Goal: Information Seeking & Learning: Learn about a topic

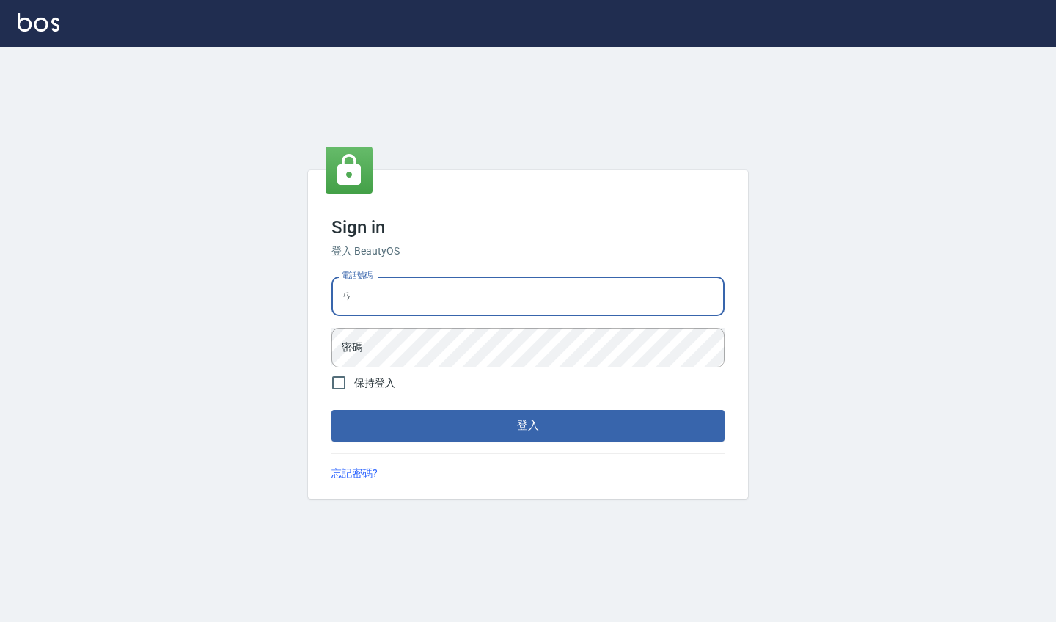
type input "ㄞ"
type input "0936948718"
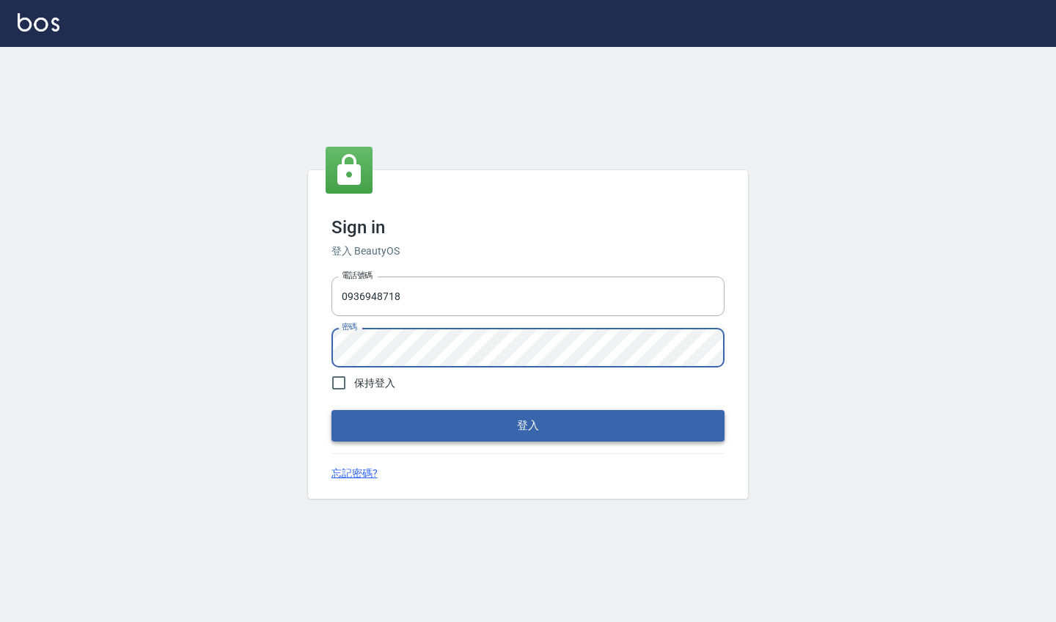
click at [441, 427] on button "登入" at bounding box center [527, 425] width 393 height 31
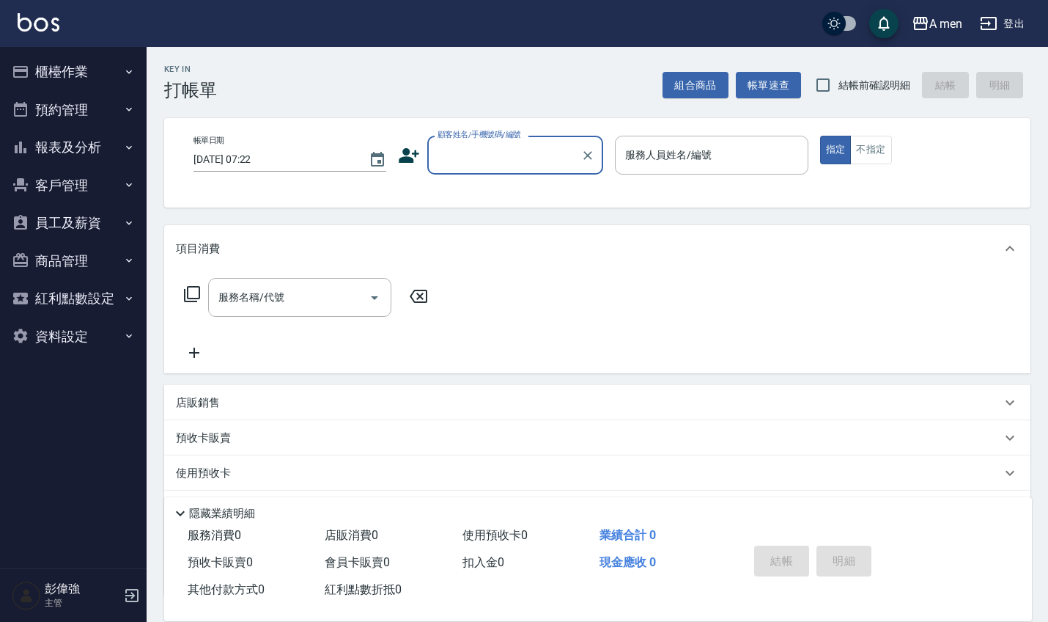
click at [84, 146] on button "報表及分析" at bounding box center [73, 147] width 135 height 38
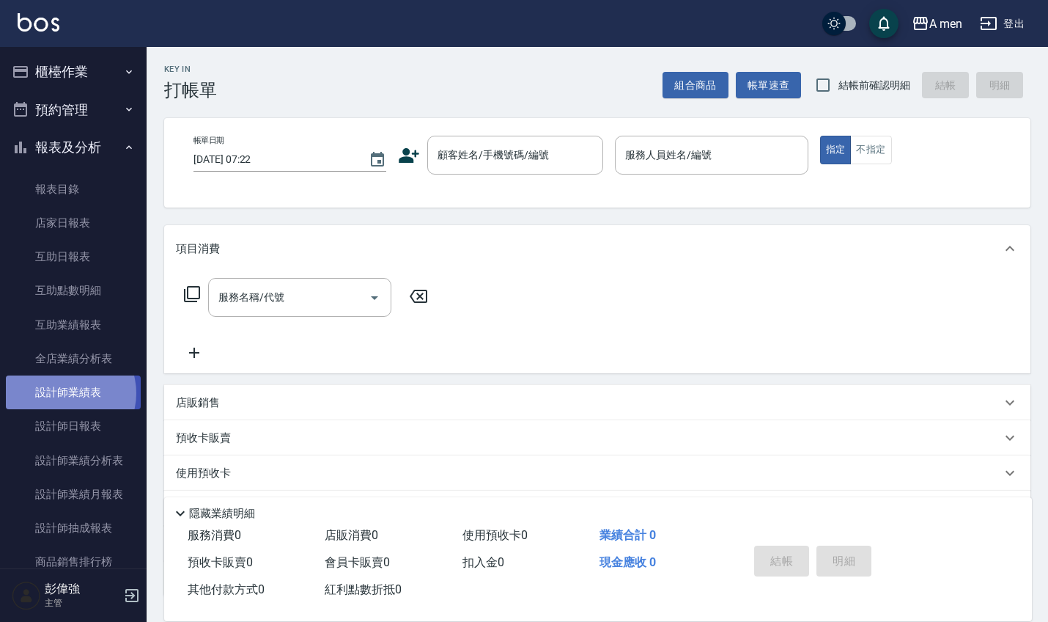
click at [65, 391] on link "設計師業績表" at bounding box center [73, 392] width 135 height 34
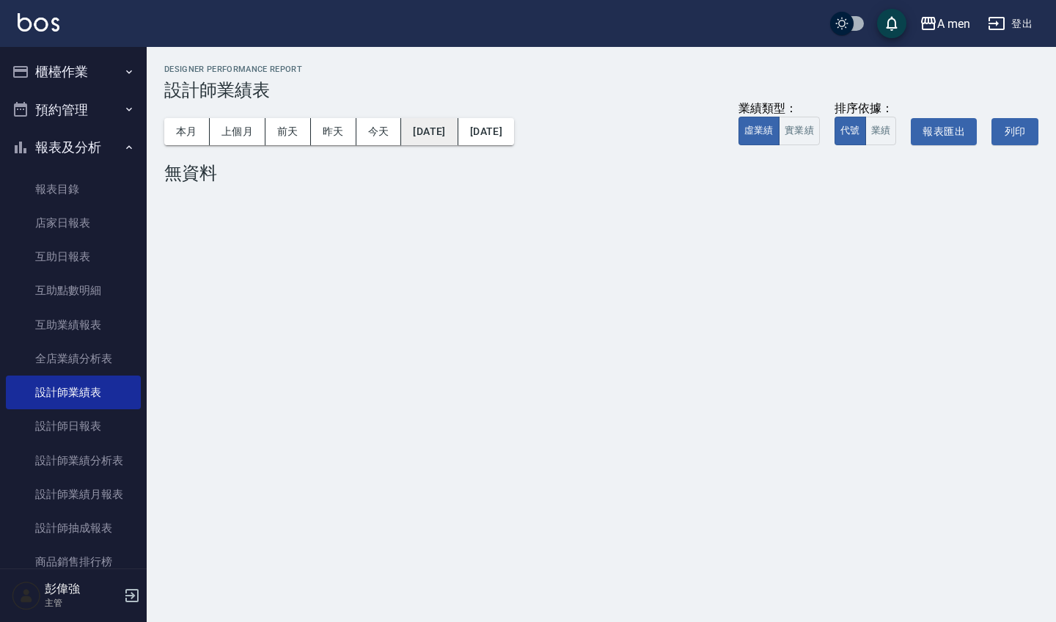
click at [449, 136] on button "[DATE]" at bounding box center [429, 131] width 56 height 27
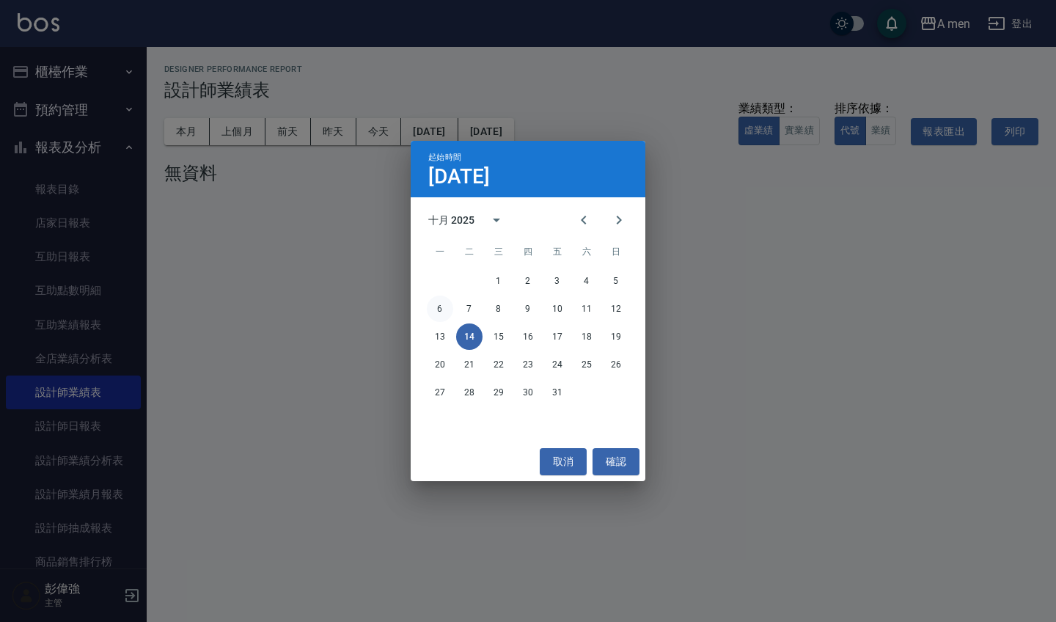
click at [447, 309] on button "6" at bounding box center [440, 308] width 26 height 26
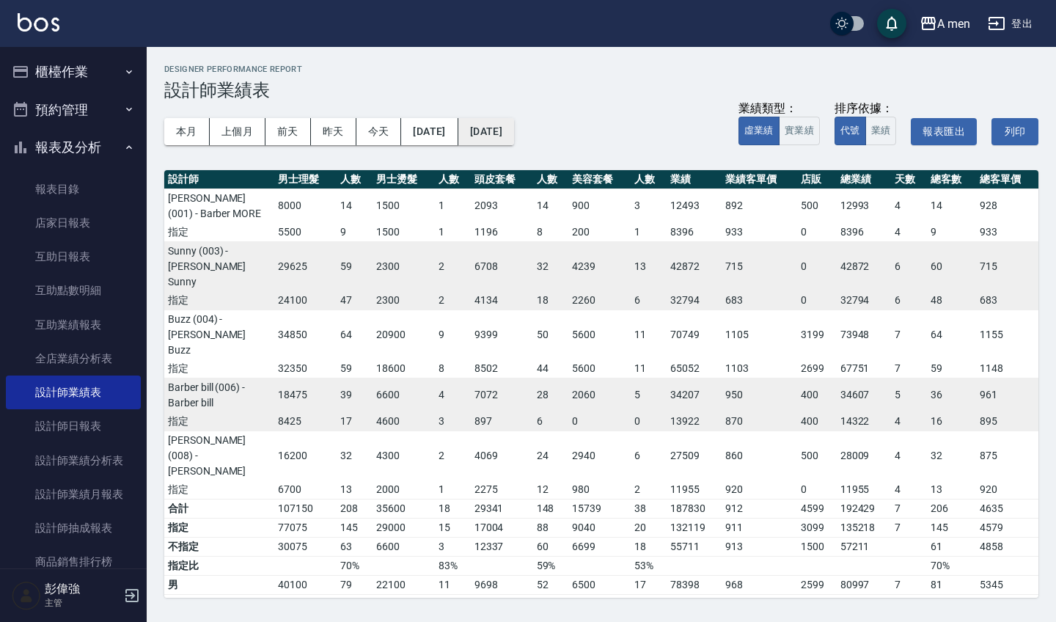
click at [514, 136] on button "[DATE]" at bounding box center [486, 131] width 56 height 27
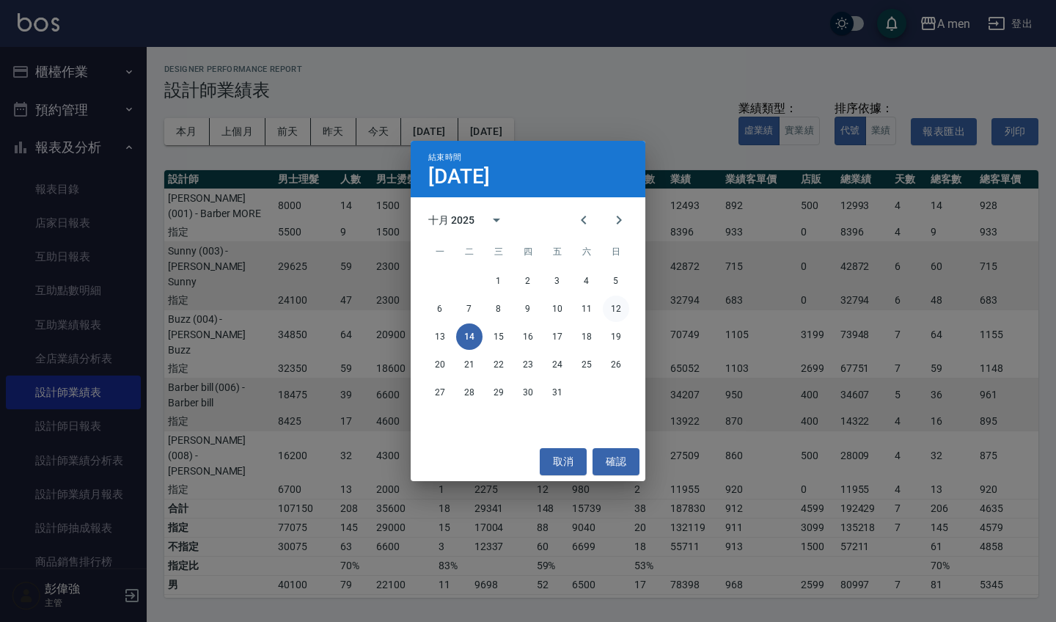
click at [620, 312] on button "12" at bounding box center [616, 308] width 26 height 26
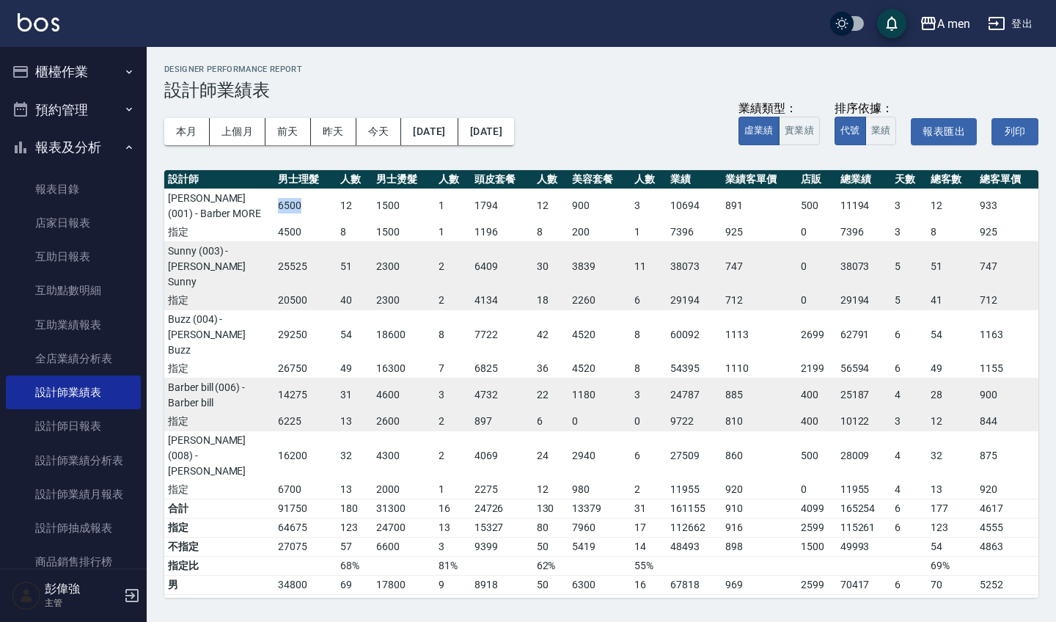
drag, startPoint x: 276, startPoint y: 203, endPoint x: 315, endPoint y: 210, distance: 40.1
click at [315, 210] on td "6500" at bounding box center [305, 205] width 62 height 34
click at [292, 257] on td "25525" at bounding box center [305, 266] width 62 height 50
drag, startPoint x: 282, startPoint y: 257, endPoint x: 314, endPoint y: 257, distance: 32.3
click at [314, 257] on td "25525" at bounding box center [305, 266] width 62 height 50
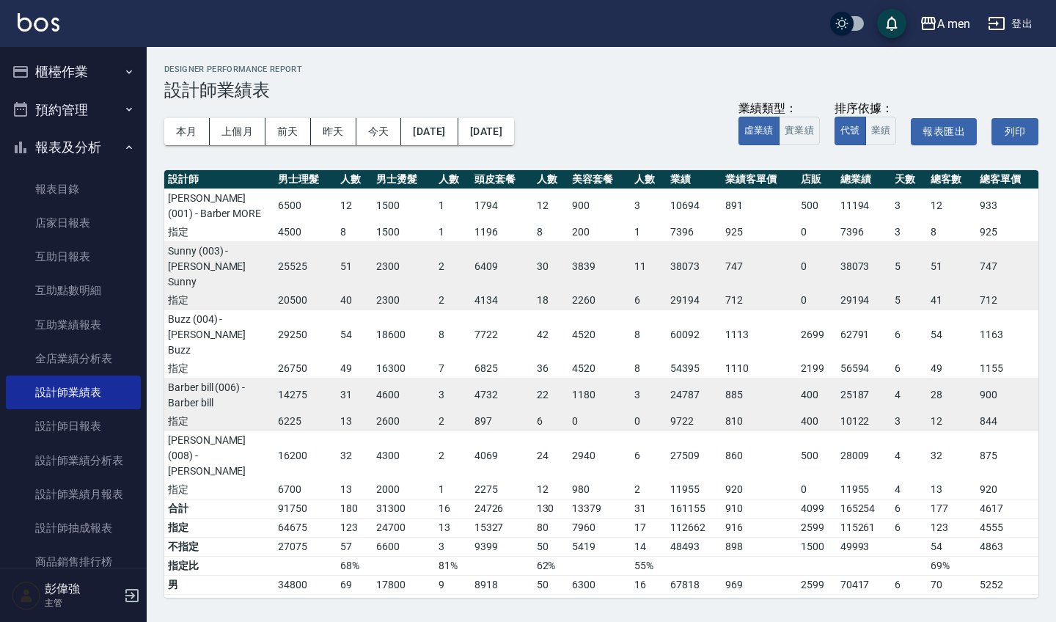
click at [305, 320] on td "29250" at bounding box center [305, 334] width 62 height 50
click at [301, 378] on td "14275" at bounding box center [305, 395] width 62 height 34
drag, startPoint x: 280, startPoint y: 415, endPoint x: 308, endPoint y: 418, distance: 28.0
click at [308, 430] on td "16200" at bounding box center [305, 455] width 62 height 50
click at [301, 480] on td "6700" at bounding box center [305, 489] width 62 height 19
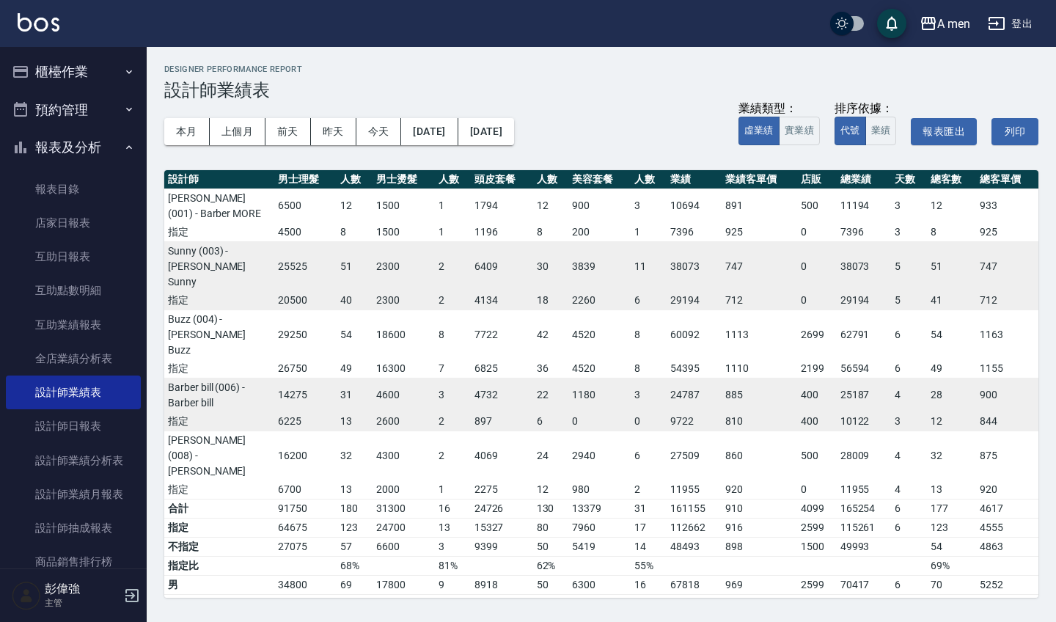
click at [303, 412] on td "6225" at bounding box center [305, 421] width 62 height 19
click at [302, 359] on td "26750" at bounding box center [305, 368] width 62 height 19
click at [304, 291] on td "20500" at bounding box center [305, 300] width 62 height 19
click at [337, 271] on td "51" at bounding box center [355, 266] width 36 height 50
click at [337, 309] on td "54" at bounding box center [355, 334] width 36 height 50
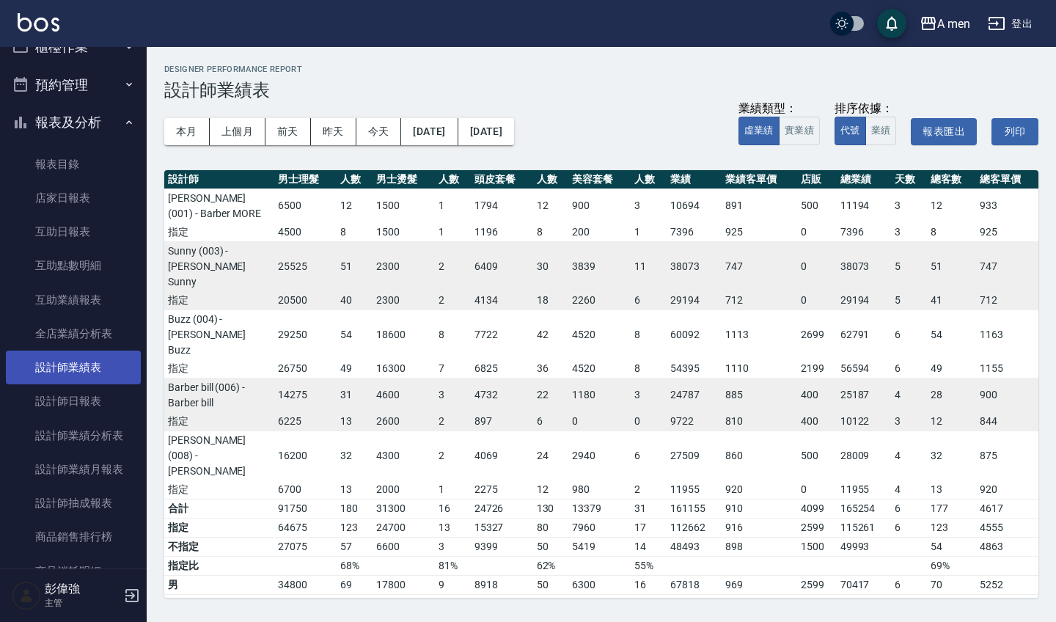
scroll to position [34, 0]
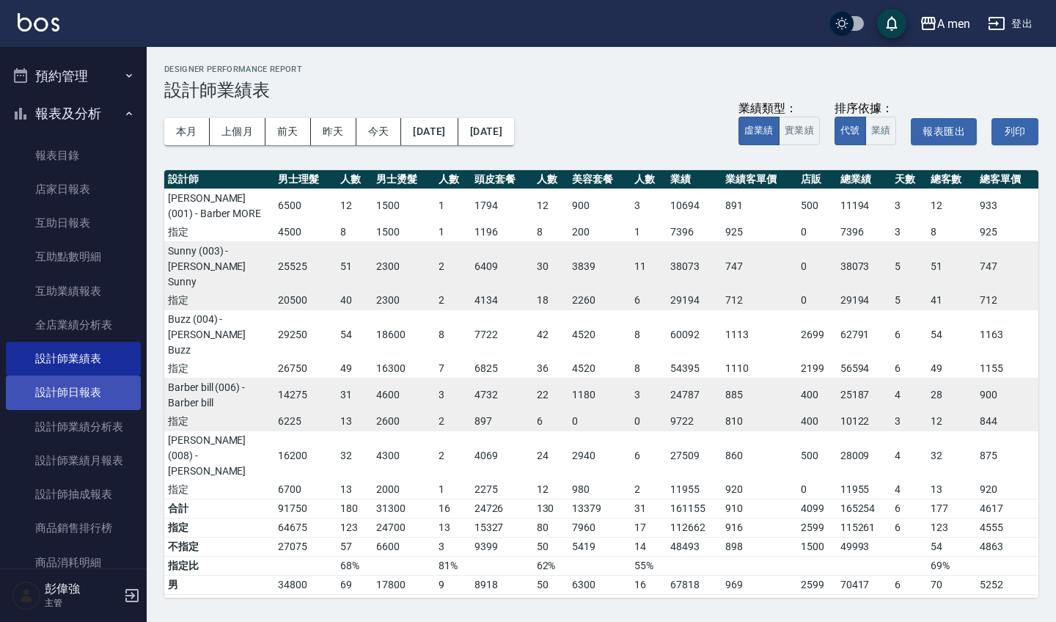
click at [97, 394] on link "設計師日報表" at bounding box center [73, 392] width 135 height 34
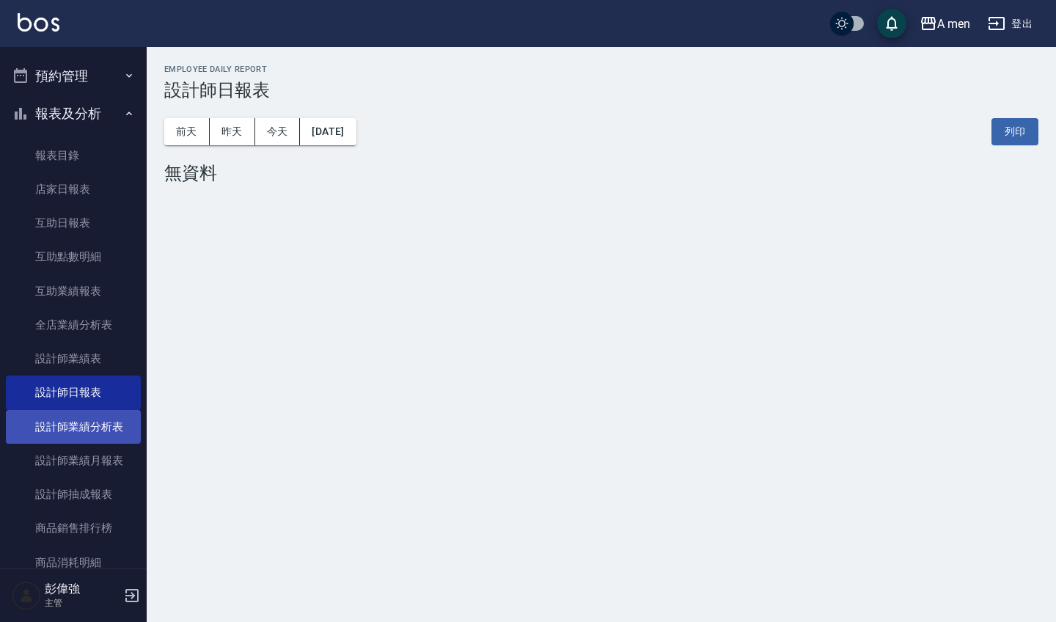
click at [94, 428] on link "設計師業績分析表" at bounding box center [73, 427] width 135 height 34
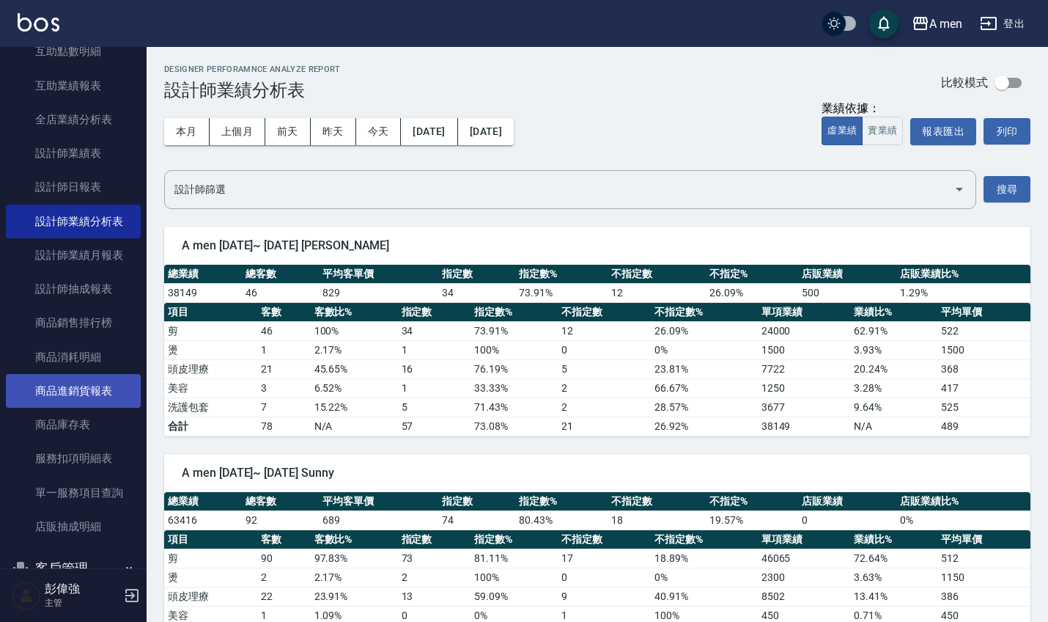
scroll to position [238, 0]
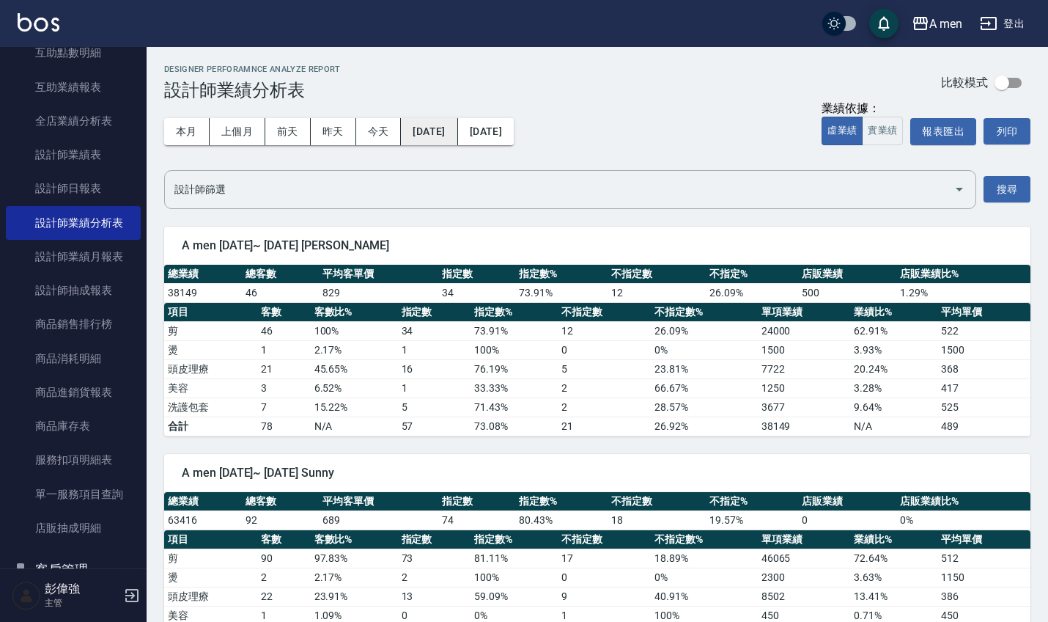
click at [458, 129] on button "[DATE]" at bounding box center [429, 131] width 56 height 27
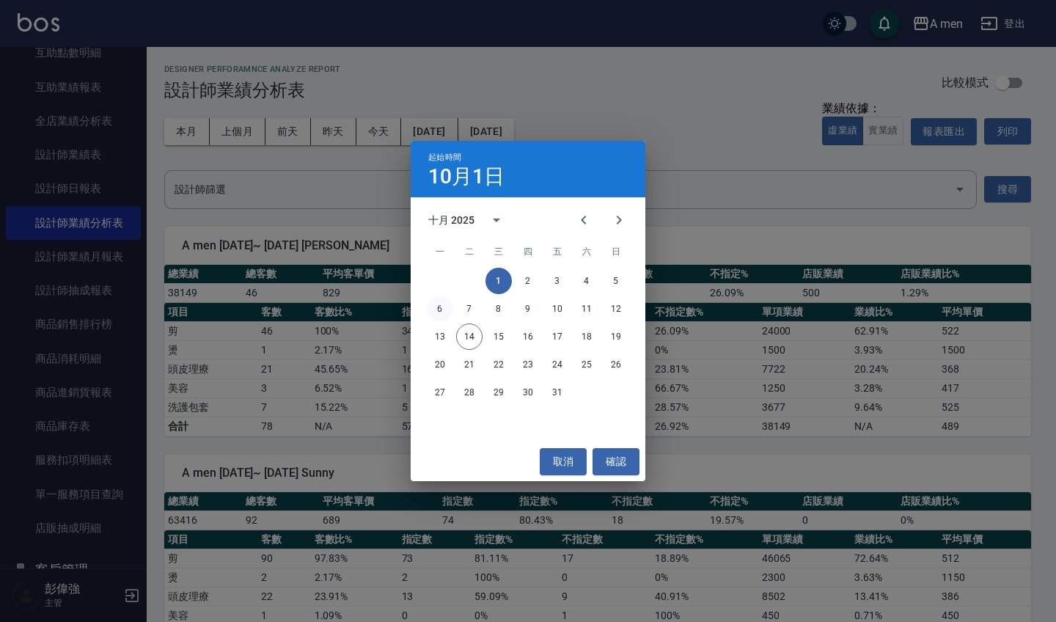
click at [441, 302] on button "6" at bounding box center [440, 308] width 26 height 26
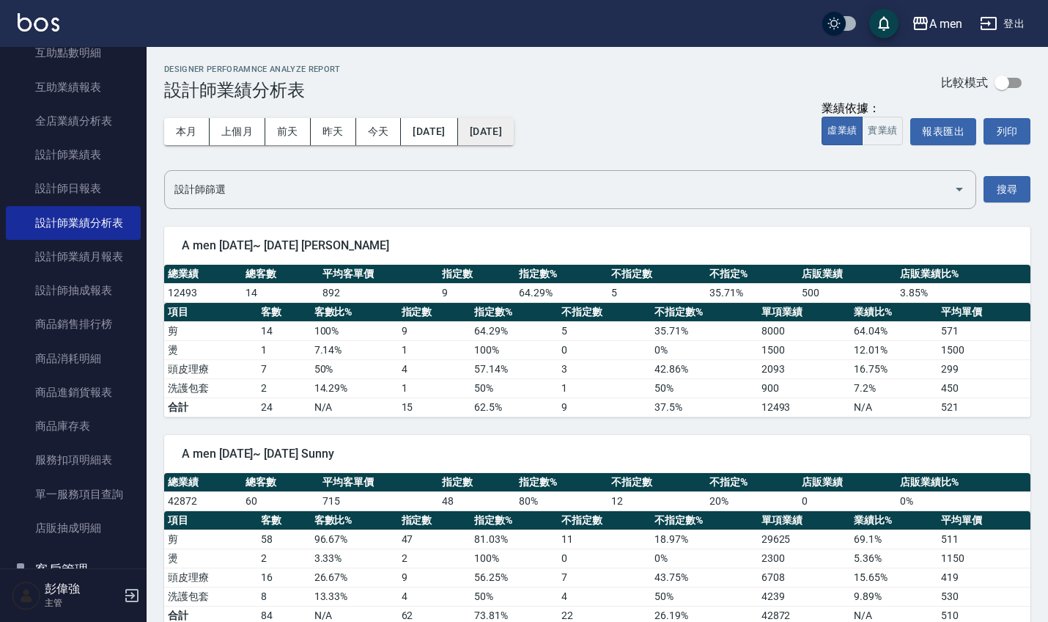
click at [514, 134] on button "[DATE]" at bounding box center [486, 131] width 56 height 27
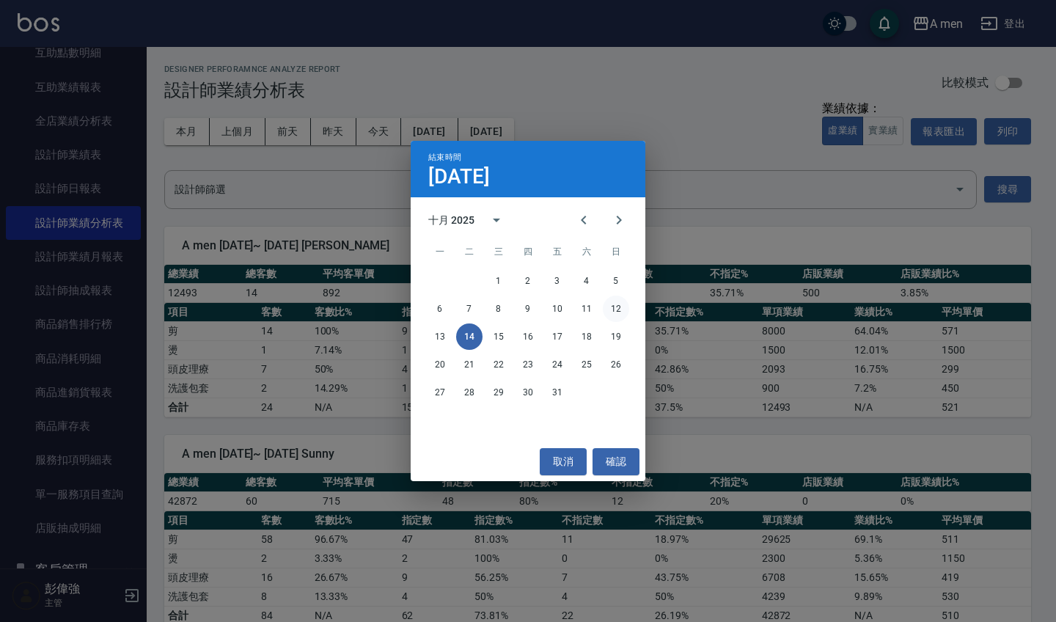
click at [612, 314] on button "12" at bounding box center [616, 308] width 26 height 26
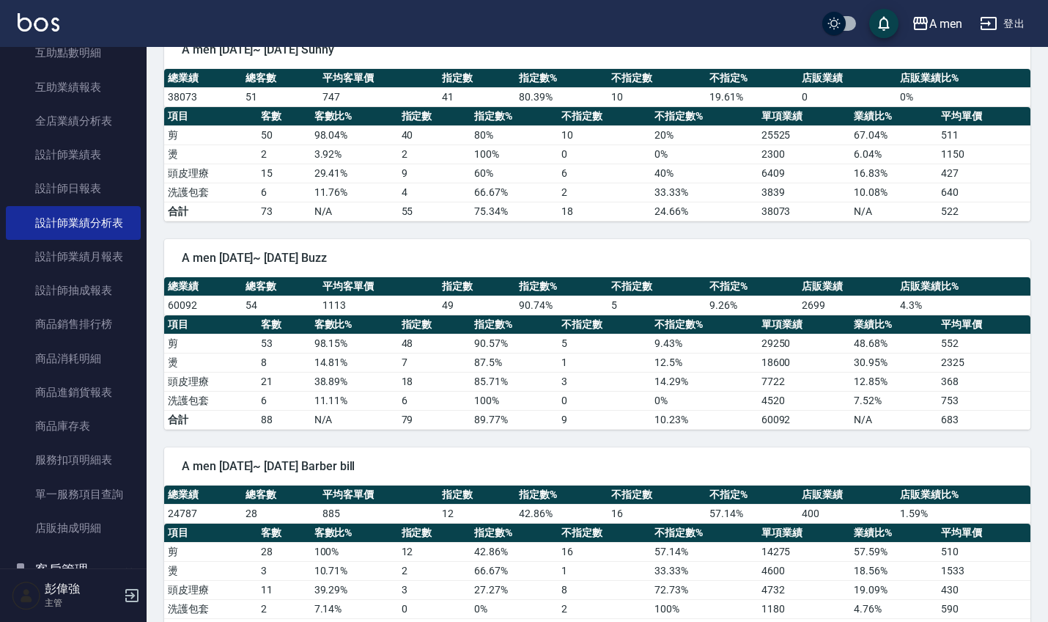
scroll to position [405, 0]
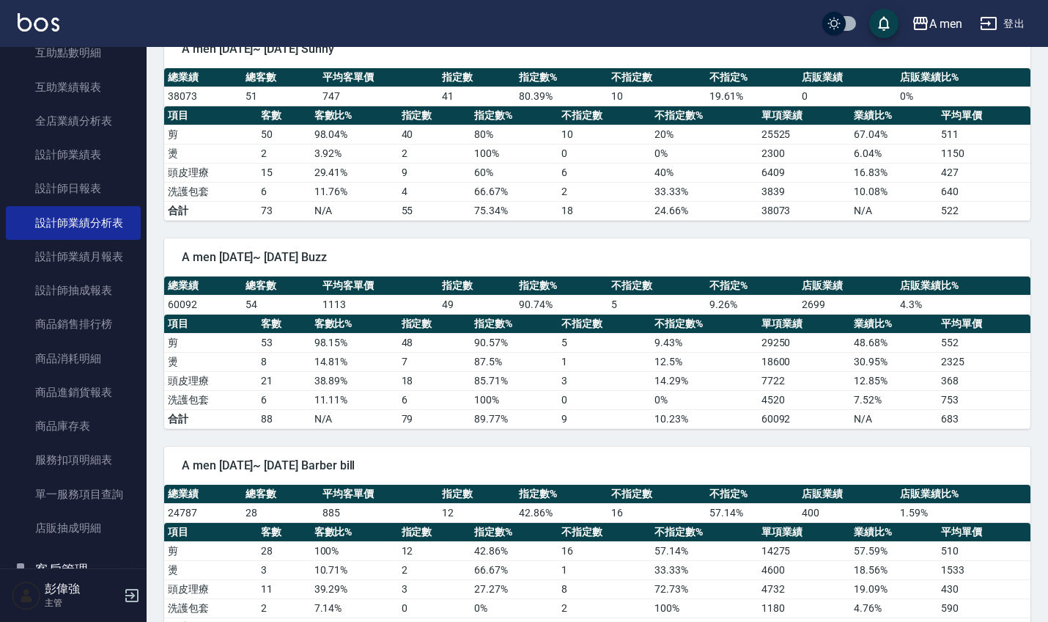
drag, startPoint x: 356, startPoint y: 254, endPoint x: 385, endPoint y: 259, distance: 28.9
click at [385, 259] on span "A men [DATE]~ [DATE] Buzz" at bounding box center [597, 257] width 831 height 15
click at [401, 253] on span "A men [DATE]~ [DATE] Buzz" at bounding box center [597, 257] width 831 height 15
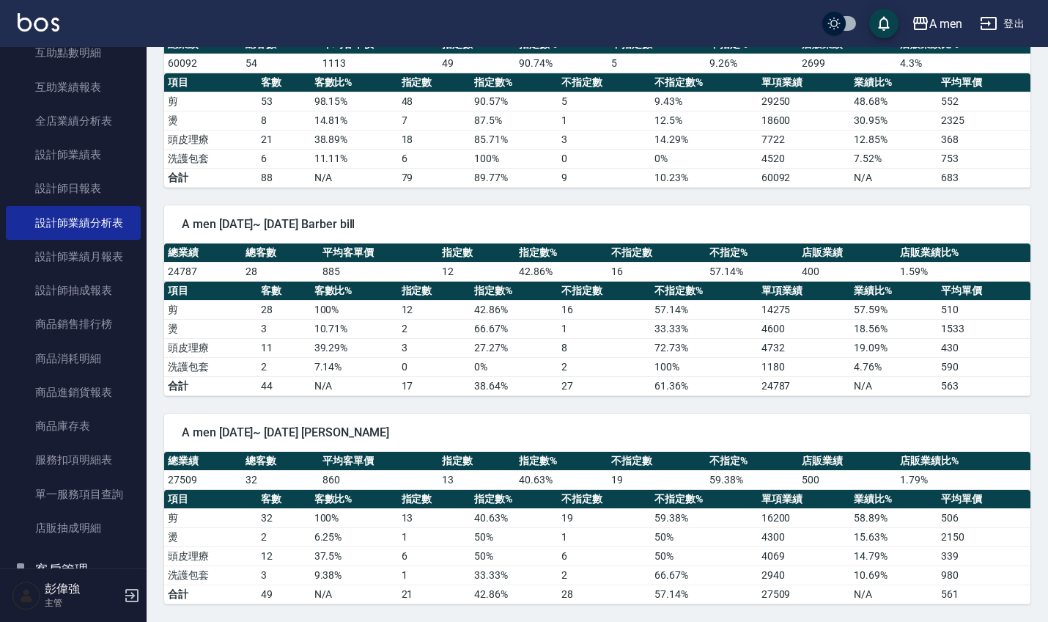
scroll to position [645, 0]
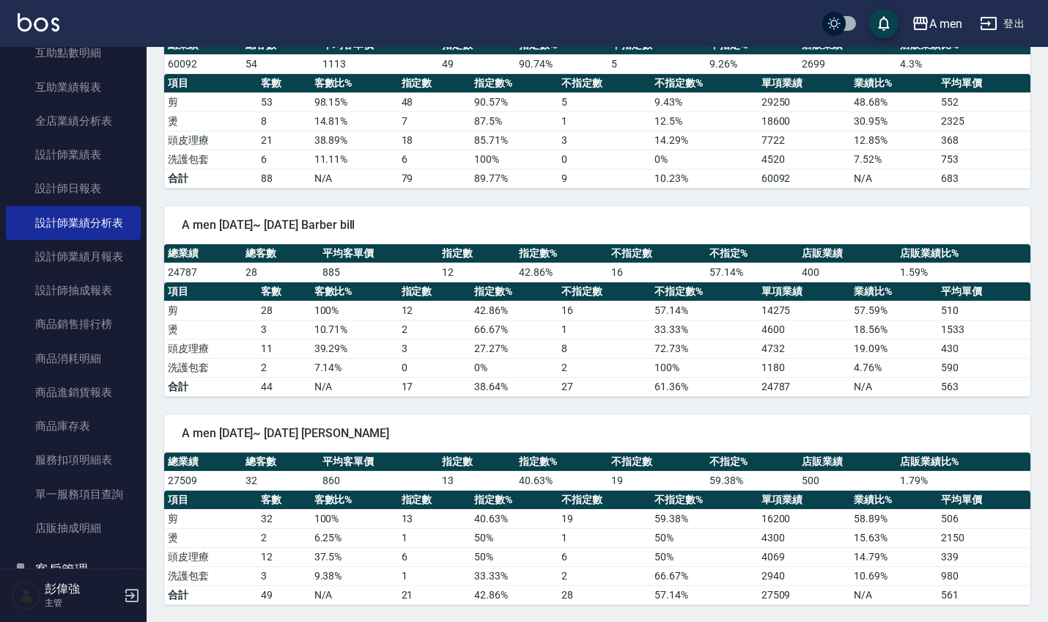
drag, startPoint x: 355, startPoint y: 224, endPoint x: 407, endPoint y: 224, distance: 52.1
click at [408, 224] on span "A men [DATE]~ [DATE] Barber bill" at bounding box center [597, 225] width 831 height 15
click at [424, 224] on span "A men [DATE]~ [DATE] Barber bill" at bounding box center [597, 225] width 831 height 15
click at [111, 254] on link "設計師業績月報表" at bounding box center [73, 257] width 135 height 34
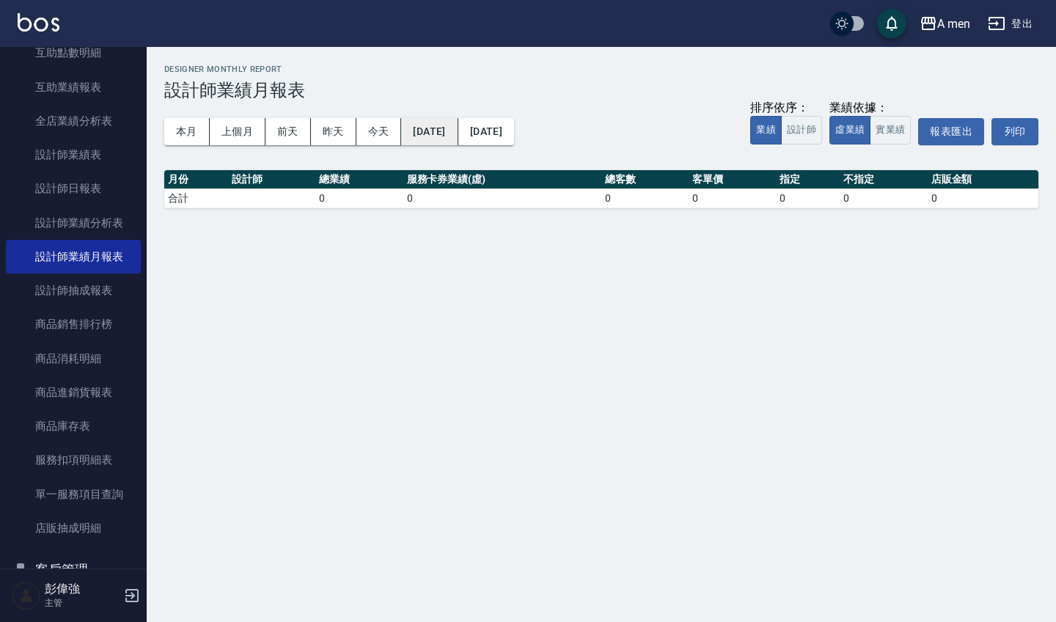
click at [423, 130] on button "[DATE]" at bounding box center [429, 131] width 56 height 27
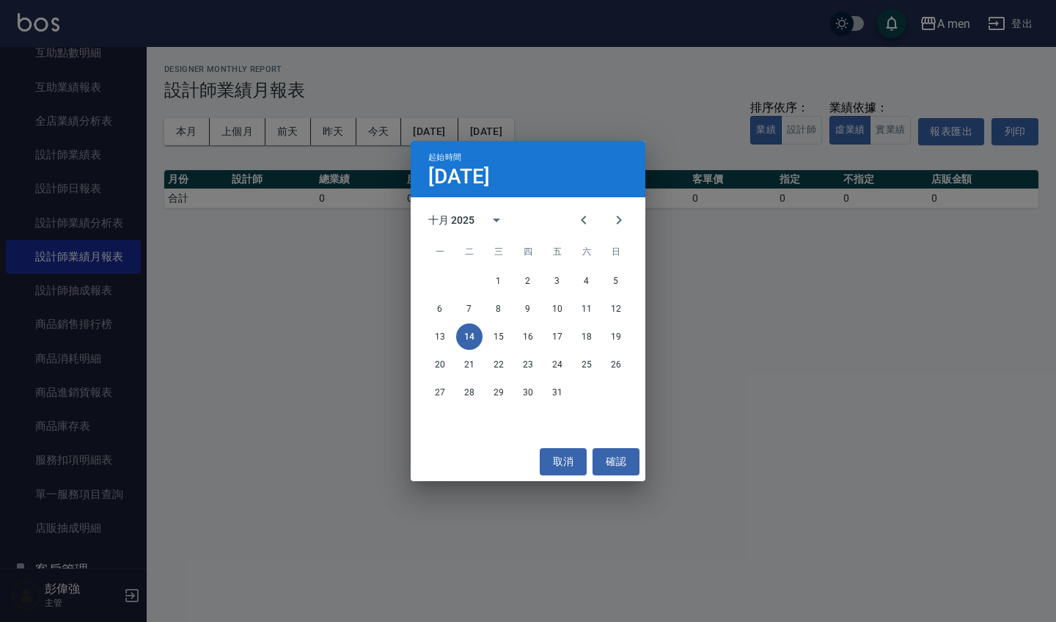
click at [408, 95] on div "起始時間 [DATE] 十月 2025 一 二 三 四 五 六 日 1 2 3 4 5 6 7 8 9 10 11 12 13 14 15 16 17 18 …" at bounding box center [528, 311] width 1056 height 622
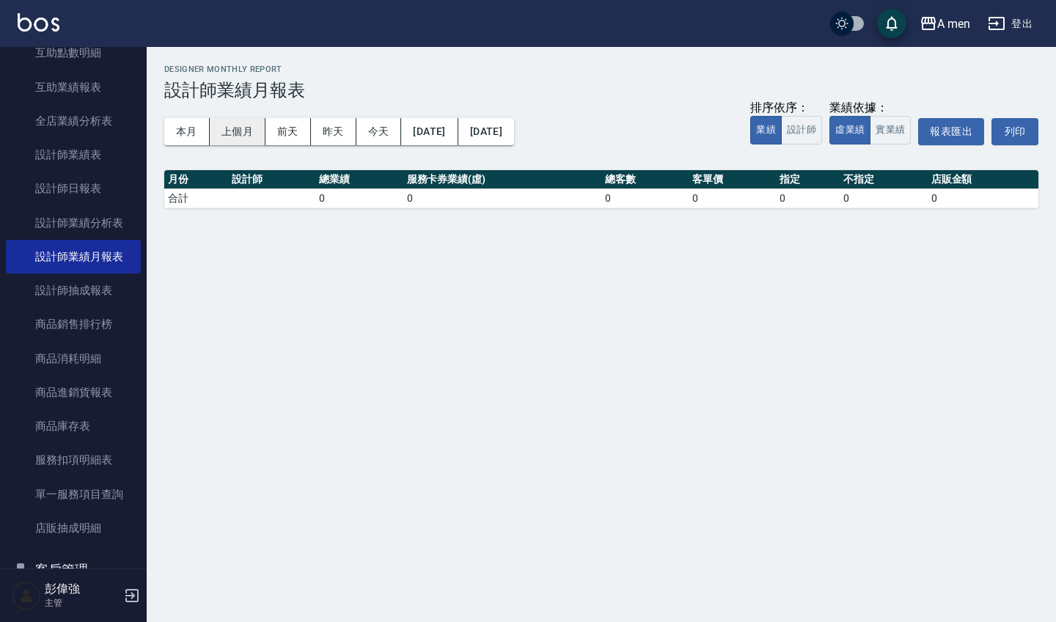
click at [243, 131] on button "上個月" at bounding box center [238, 131] width 56 height 27
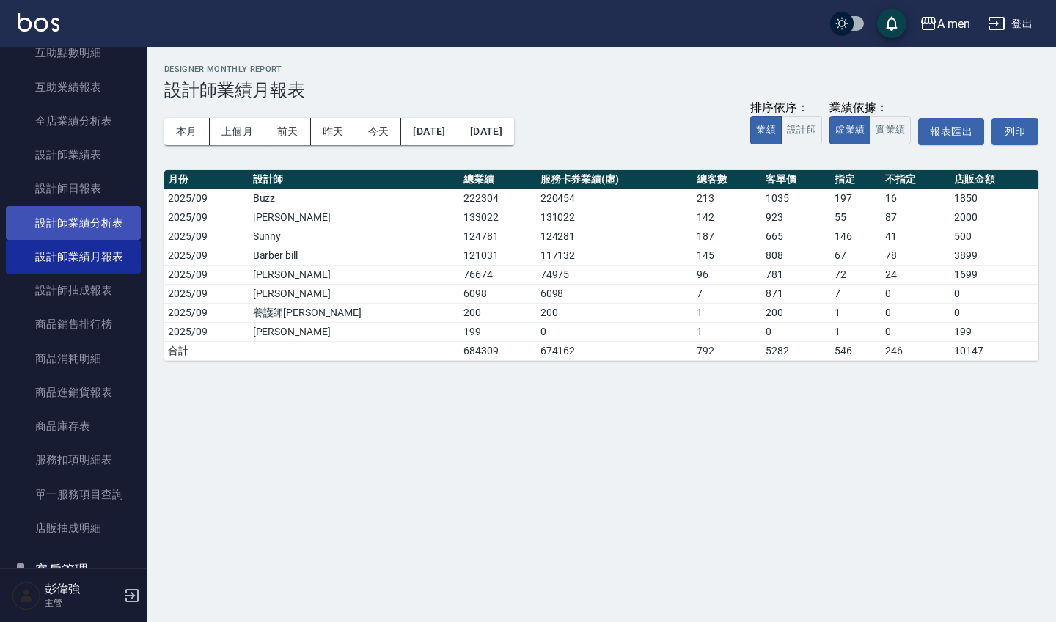
click at [62, 213] on link "設計師業績分析表" at bounding box center [73, 223] width 135 height 34
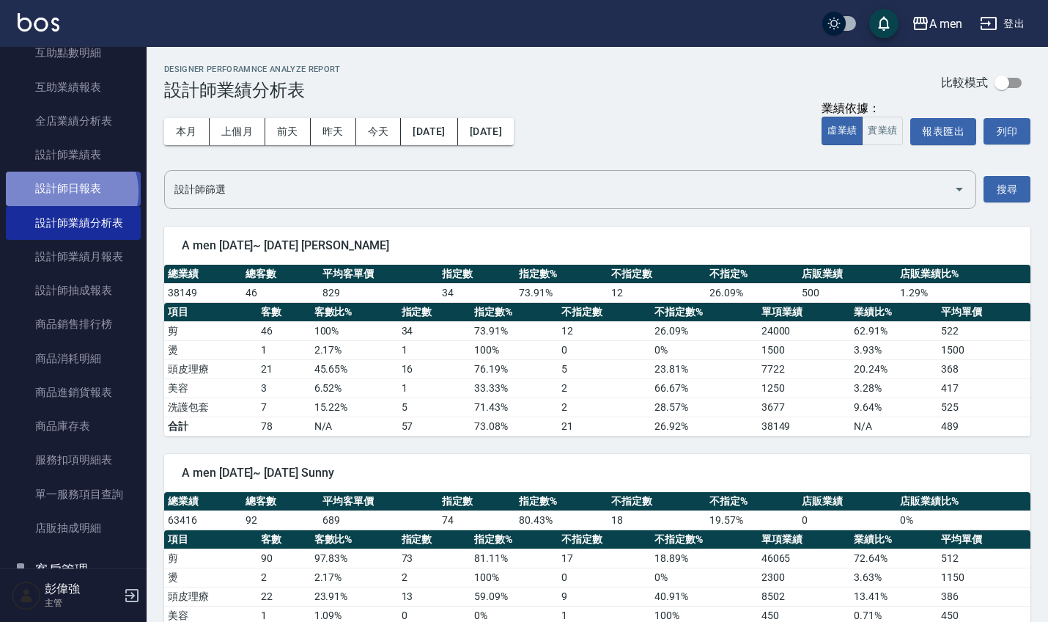
click at [70, 189] on link "設計師日報表" at bounding box center [73, 189] width 135 height 34
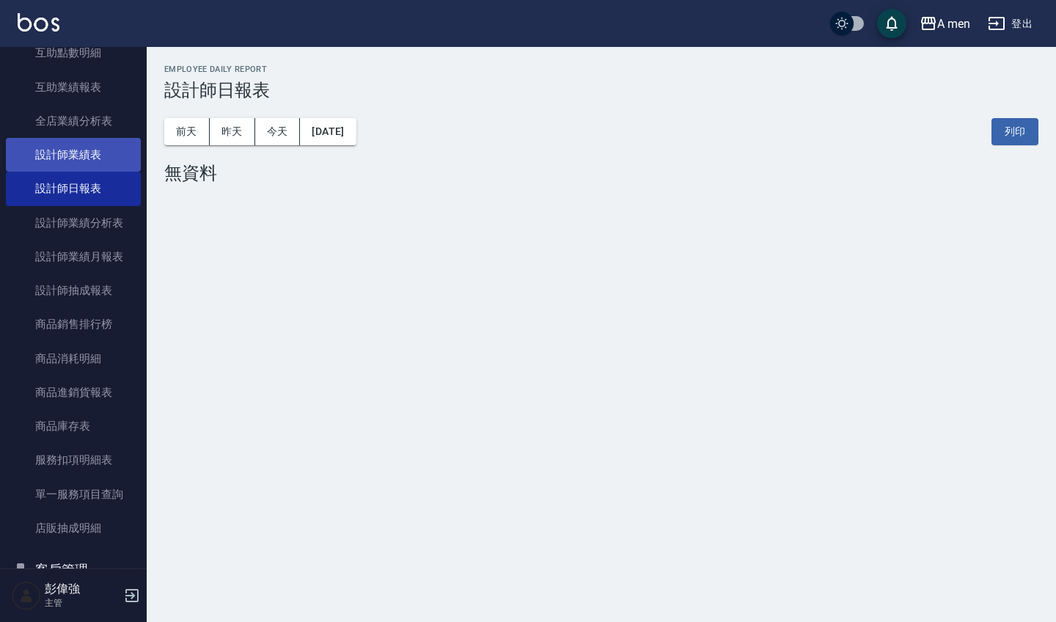
click at [84, 157] on link "設計師業績表" at bounding box center [73, 155] width 135 height 34
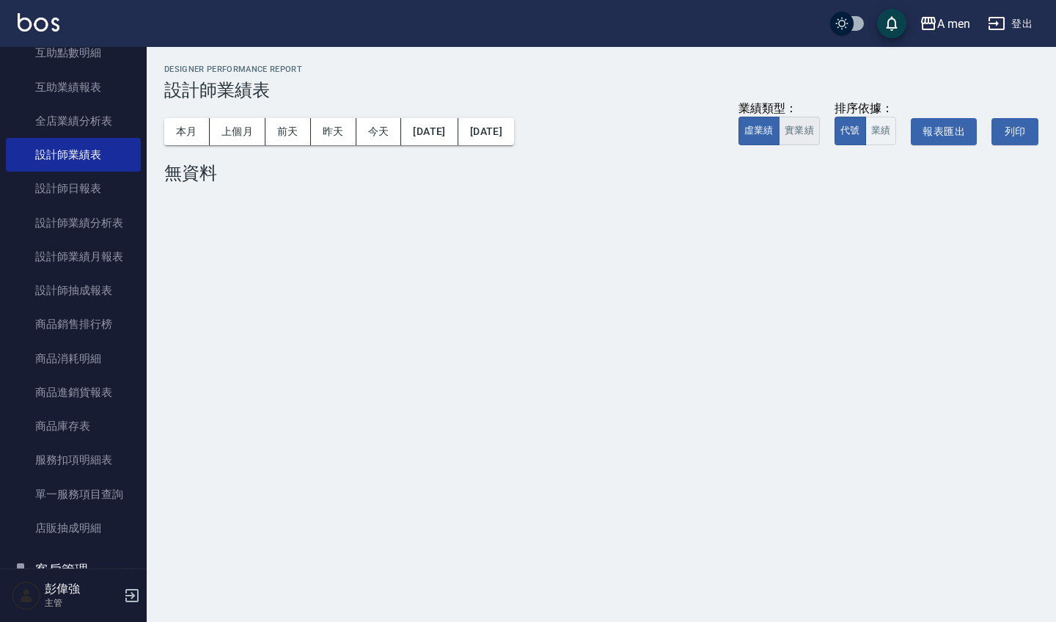
click at [750, 131] on button "實業績" at bounding box center [799, 131] width 41 height 29
click at [750, 127] on button "虛業績" at bounding box center [758, 131] width 41 height 29
click at [76, 273] on link "設計師抽成報表" at bounding box center [73, 290] width 135 height 34
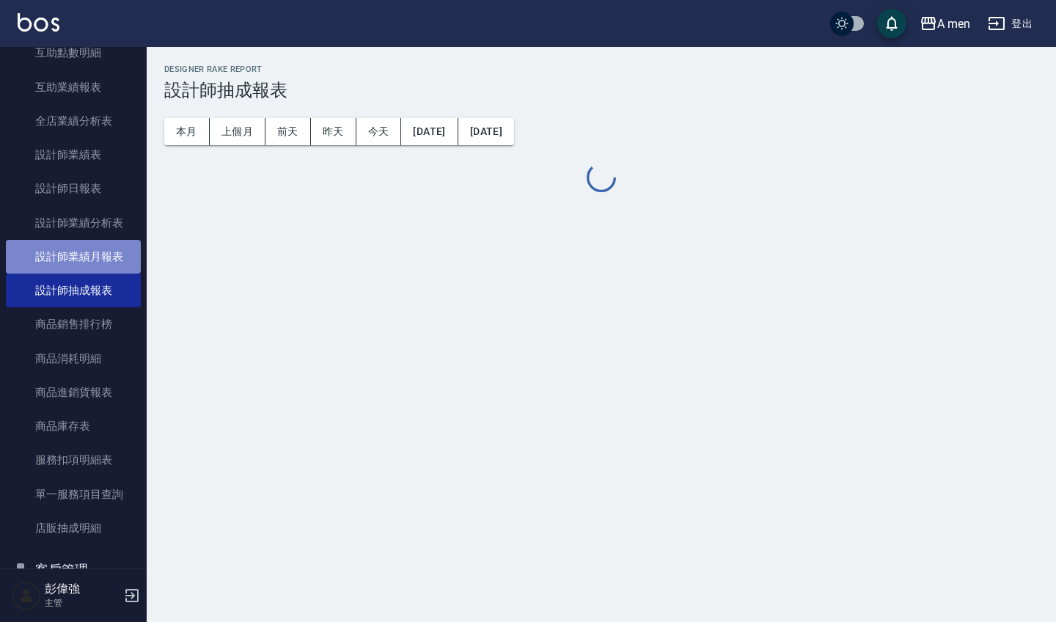
click at [81, 251] on link "設計師業績月報表" at bounding box center [73, 257] width 135 height 34
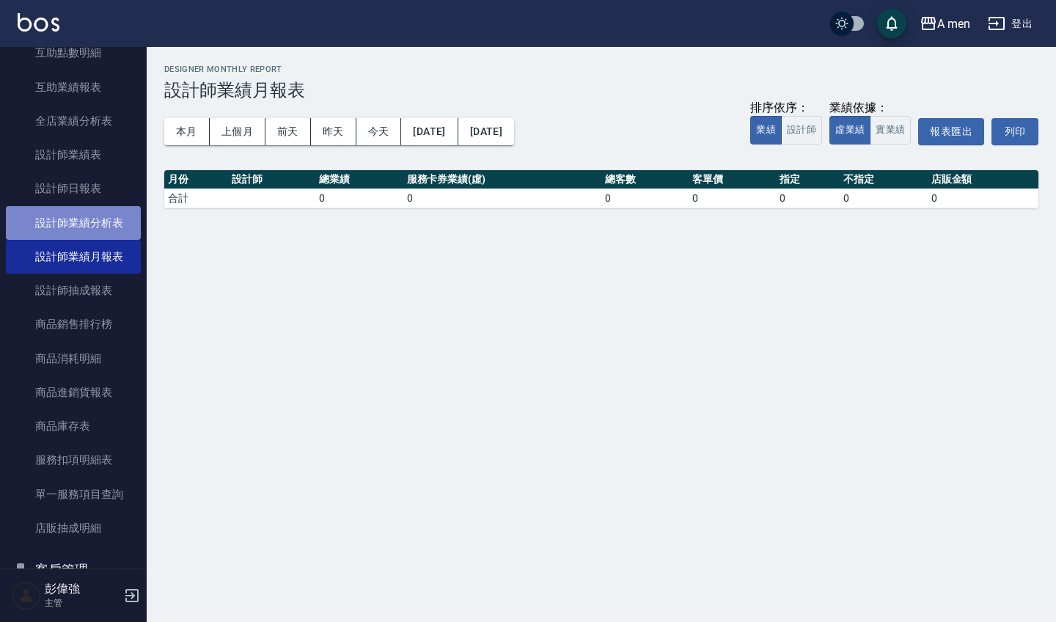
click at [92, 221] on link "設計師業績分析表" at bounding box center [73, 223] width 135 height 34
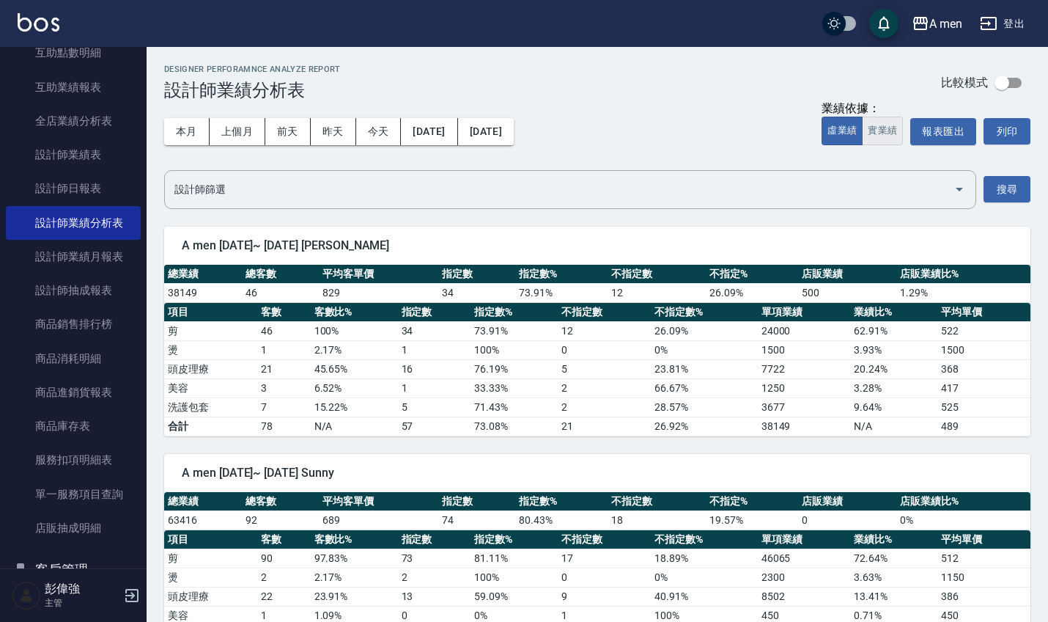
click at [750, 133] on button "實業績" at bounding box center [882, 131] width 41 height 29
click at [750, 127] on button "虛業績" at bounding box center [842, 131] width 41 height 29
click at [750, 132] on button "實業績" at bounding box center [882, 131] width 41 height 29
click at [750, 129] on button "虛業績" at bounding box center [842, 131] width 41 height 29
click at [750, 136] on button "實業績" at bounding box center [882, 131] width 41 height 29
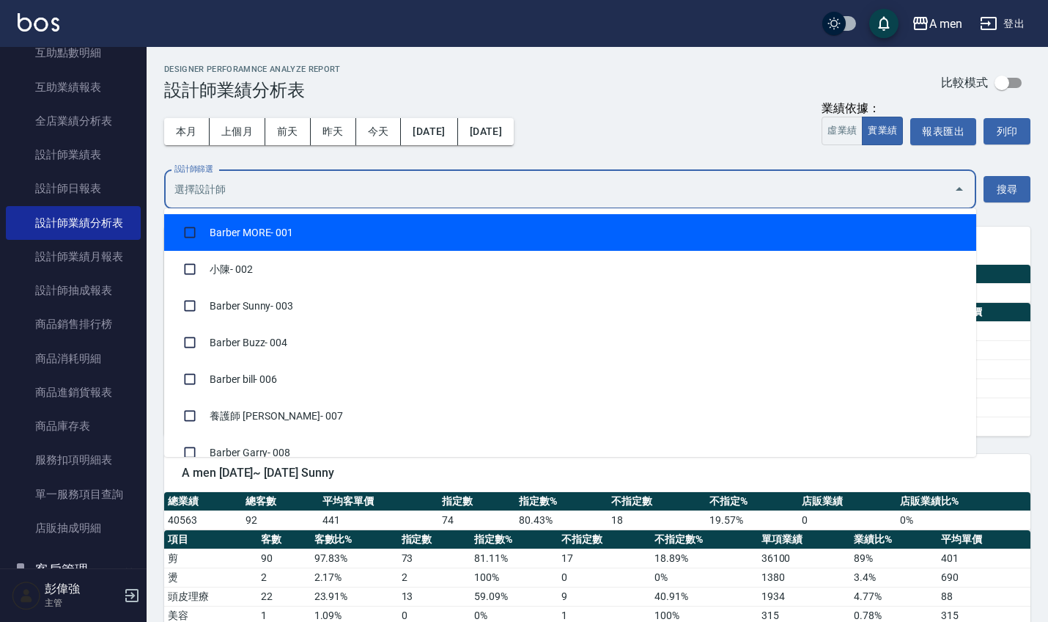
click at [750, 191] on input "設計師篩選" at bounding box center [559, 190] width 777 height 26
click at [750, 137] on div "本月 上個月 [DATE] [DATE] [DATE] [DATE] [DATE] 業績依據： 虛業績 實業績 報表匯出 列印" at bounding box center [597, 131] width 867 height 62
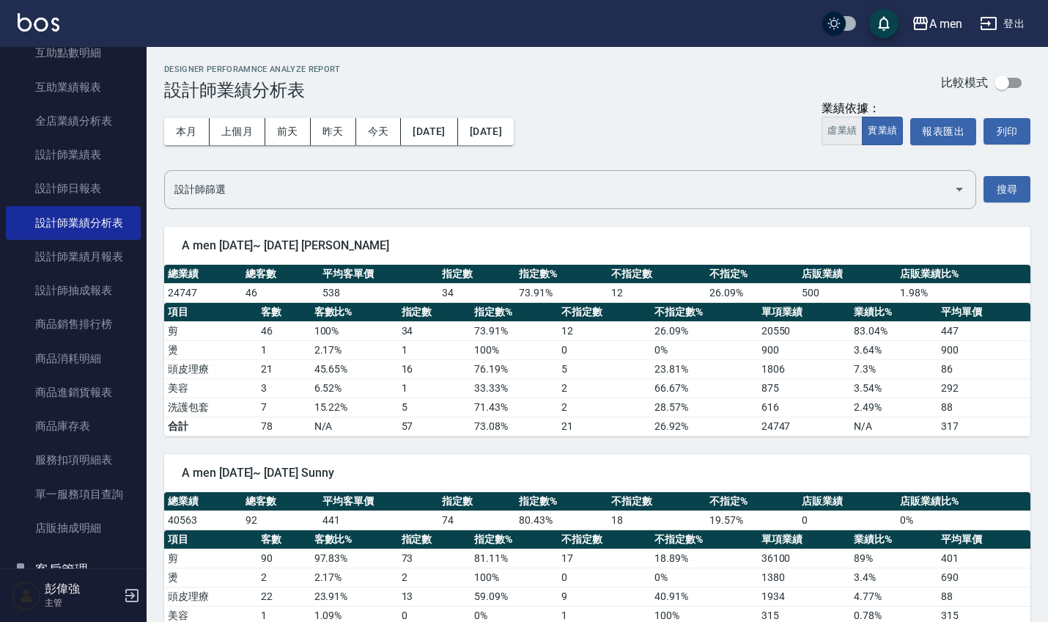
click at [750, 133] on button "虛業績" at bounding box center [842, 131] width 41 height 29
click at [446, 136] on button "[DATE]" at bounding box center [429, 131] width 56 height 27
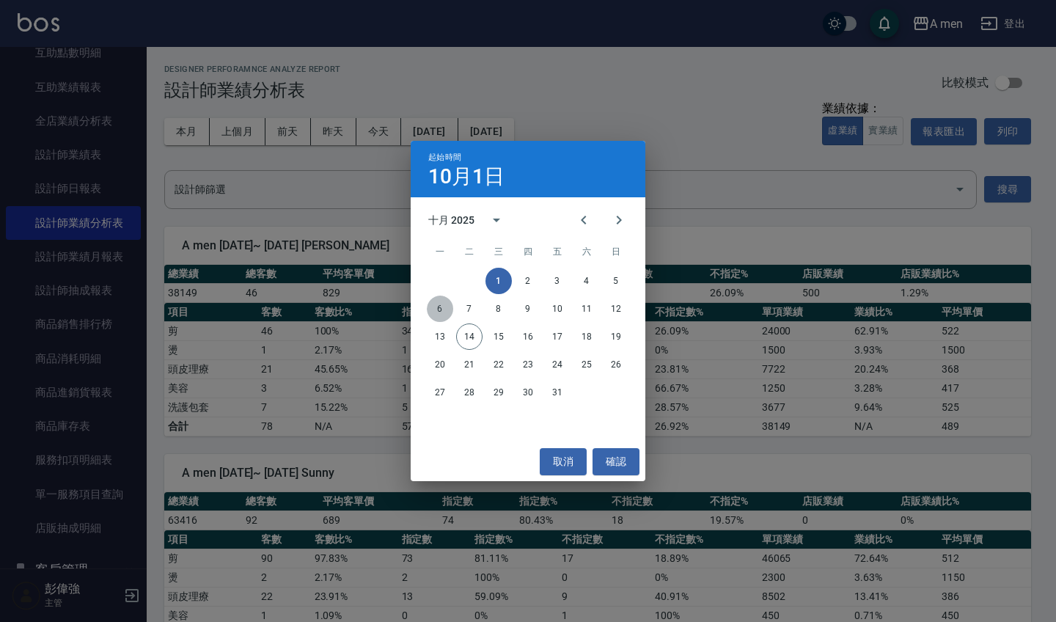
click at [440, 315] on button "6" at bounding box center [440, 308] width 26 height 26
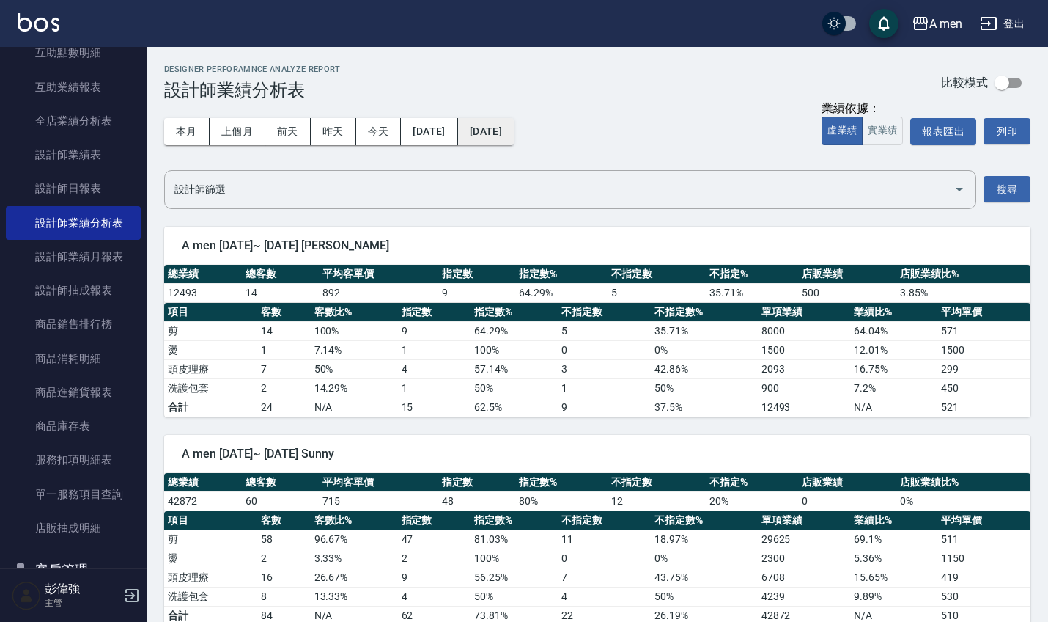
click at [514, 131] on button "[DATE]" at bounding box center [486, 131] width 56 height 27
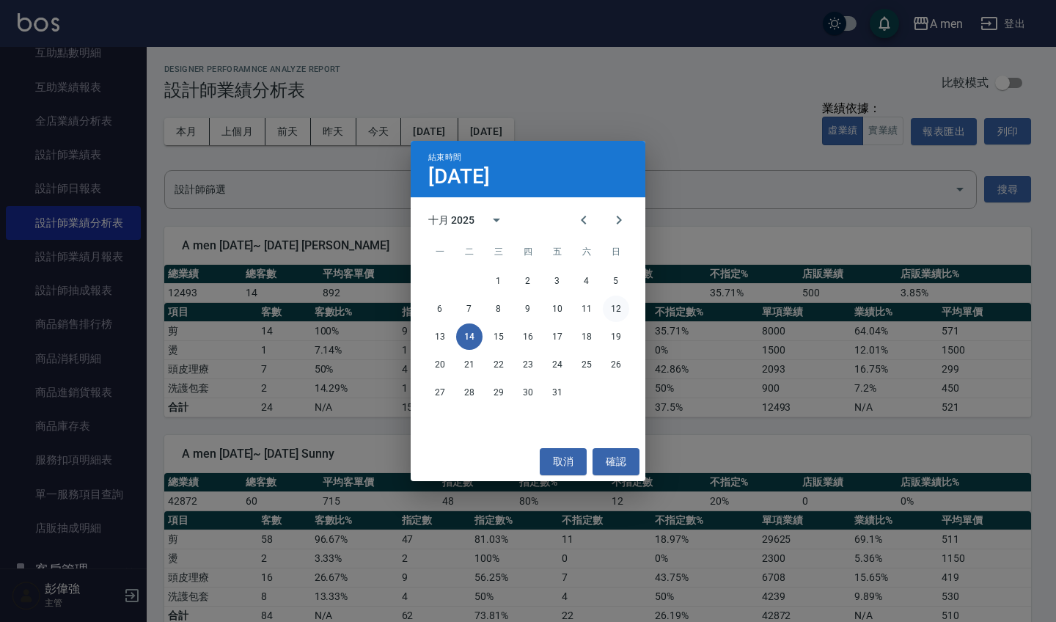
click at [614, 308] on button "12" at bounding box center [616, 308] width 26 height 26
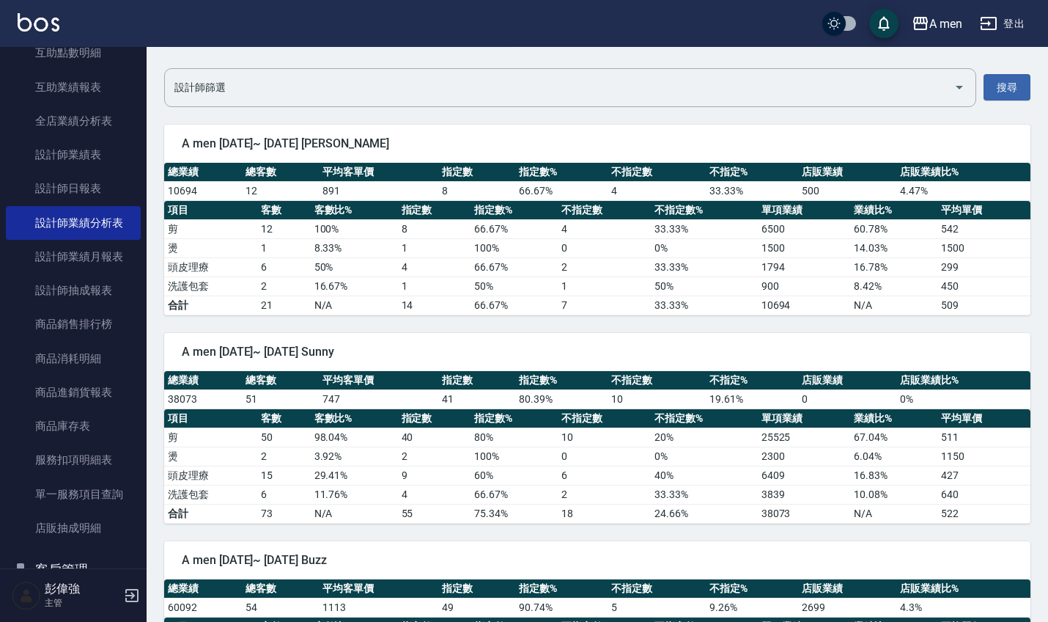
scroll to position [54, 0]
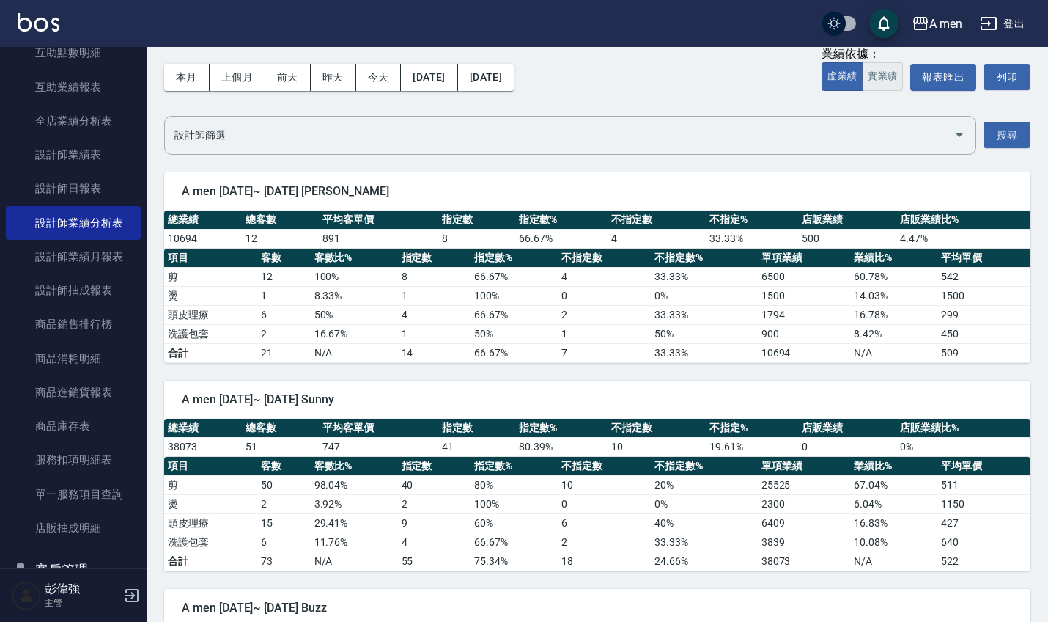
click at [750, 85] on button "實業績" at bounding box center [882, 76] width 41 height 29
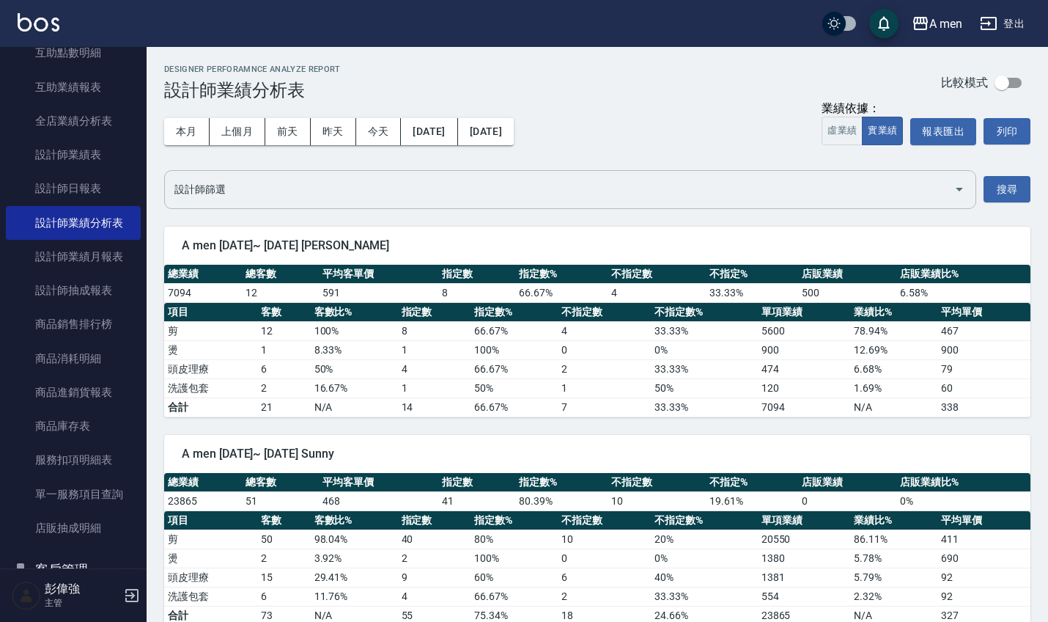
scroll to position [0, 0]
click at [750, 122] on button "虛業績" at bounding box center [842, 131] width 41 height 29
click at [750, 89] on input "checkbox" at bounding box center [1002, 83] width 84 height 28
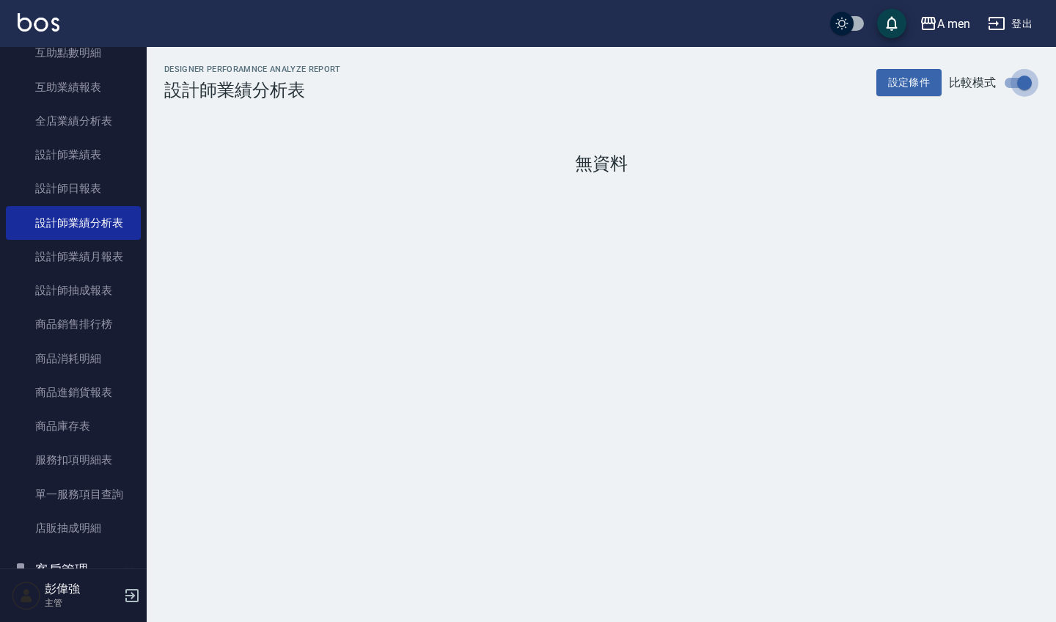
click at [750, 94] on input "checkbox" at bounding box center [1024, 83] width 84 height 28
checkbox input "false"
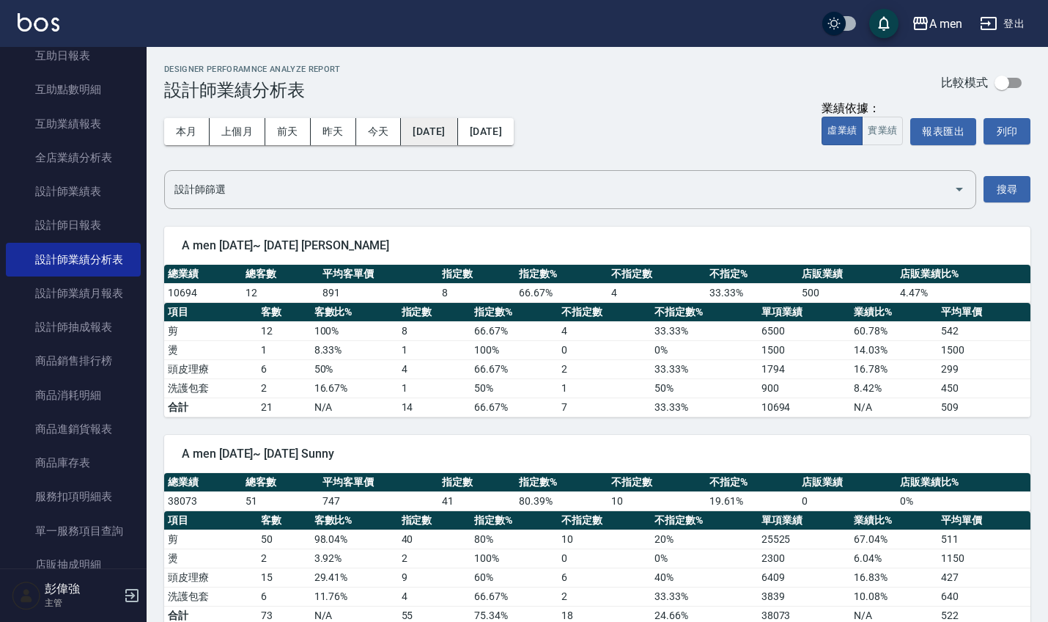
click at [448, 128] on button "[DATE]" at bounding box center [429, 131] width 56 height 27
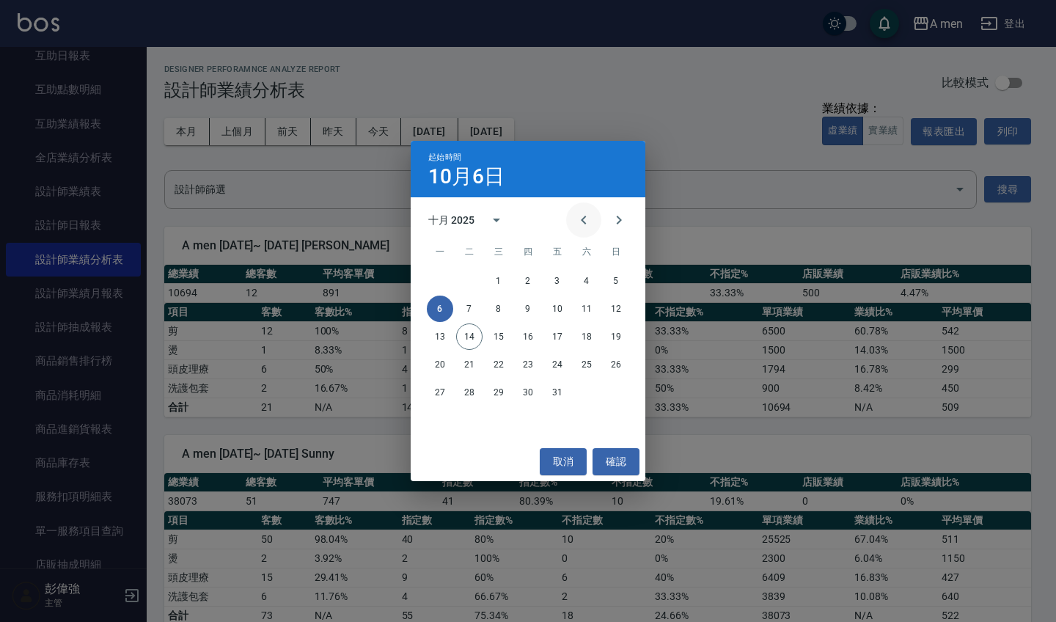
click at [592, 230] on button "Previous month" at bounding box center [583, 219] width 35 height 35
click at [617, 229] on icon "Next month" at bounding box center [619, 220] width 18 height 18
click at [501, 273] on button "1" at bounding box center [498, 281] width 26 height 26
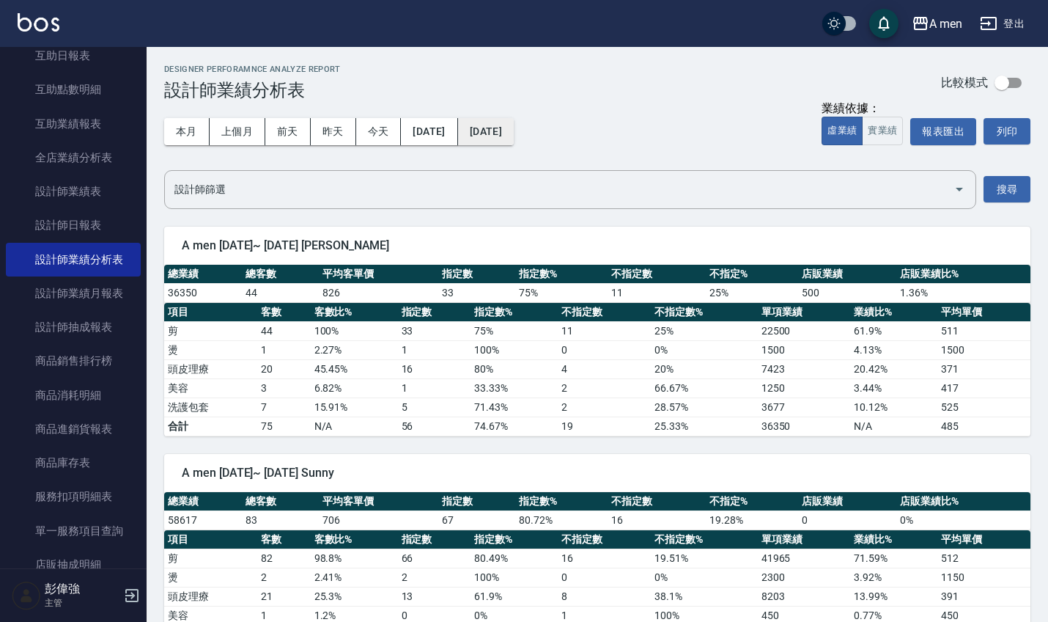
click at [514, 132] on button "[DATE]" at bounding box center [486, 131] width 56 height 27
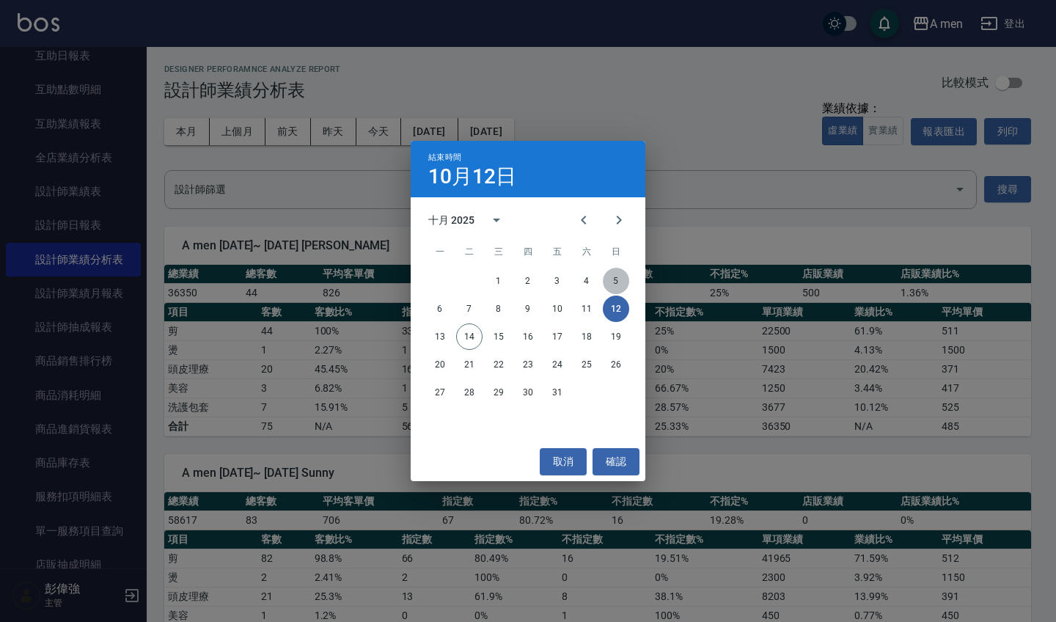
click at [615, 273] on button "5" at bounding box center [616, 281] width 26 height 26
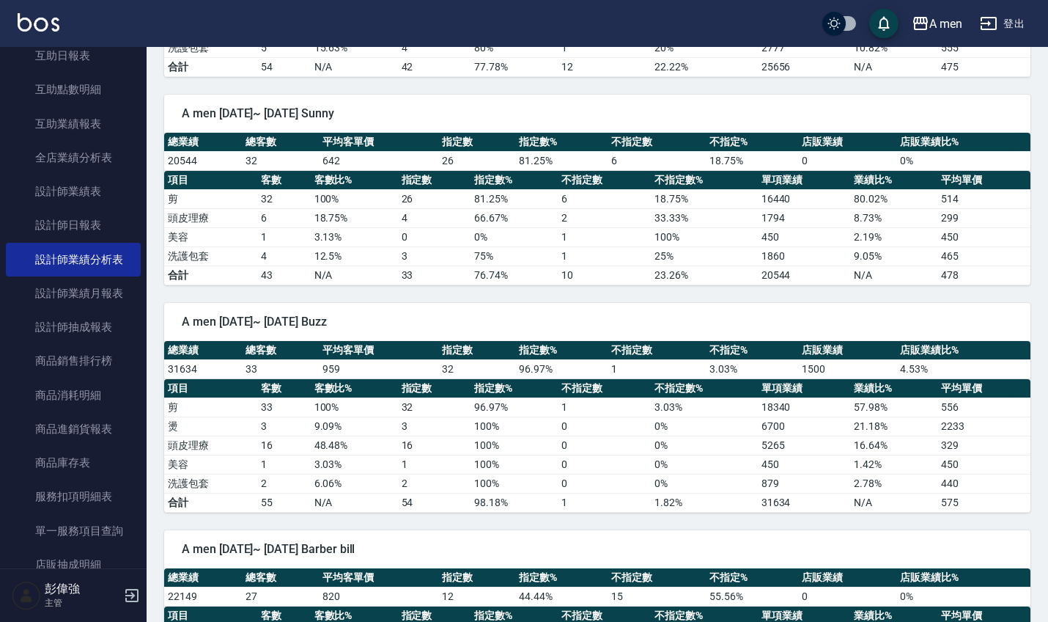
scroll to position [339, 0]
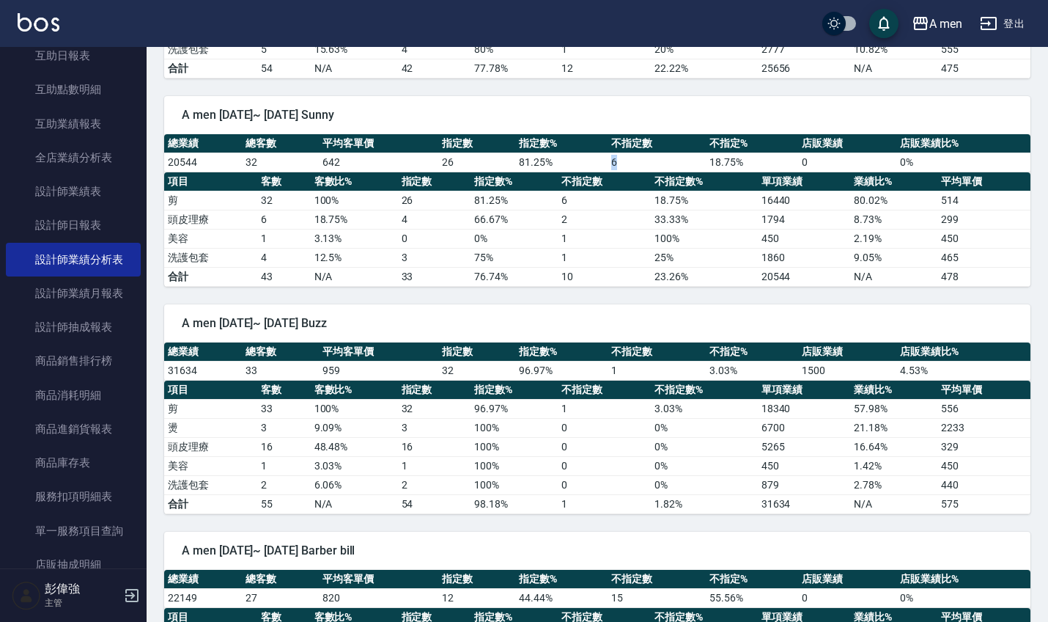
drag, startPoint x: 609, startPoint y: 164, endPoint x: 618, endPoint y: 164, distance: 9.5
click at [618, 164] on td "6" at bounding box center [657, 162] width 98 height 19
drag, startPoint x: 441, startPoint y: 160, endPoint x: 452, endPoint y: 161, distance: 11.8
click at [452, 161] on td "26" at bounding box center [477, 162] width 78 height 19
click at [478, 199] on td "81.25 %" at bounding box center [514, 200] width 87 height 19
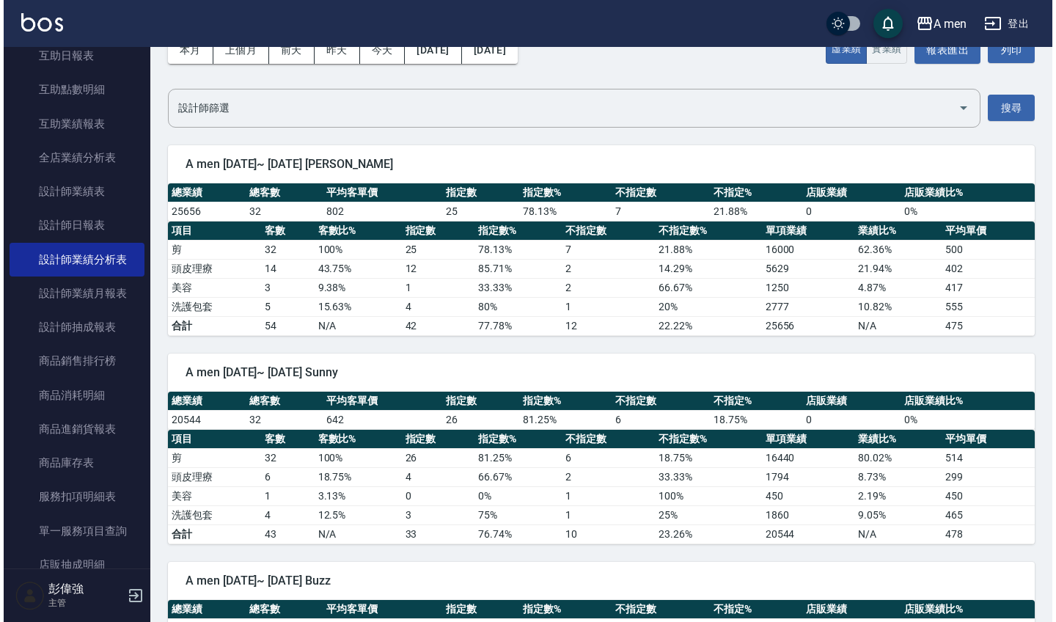
scroll to position [7, 0]
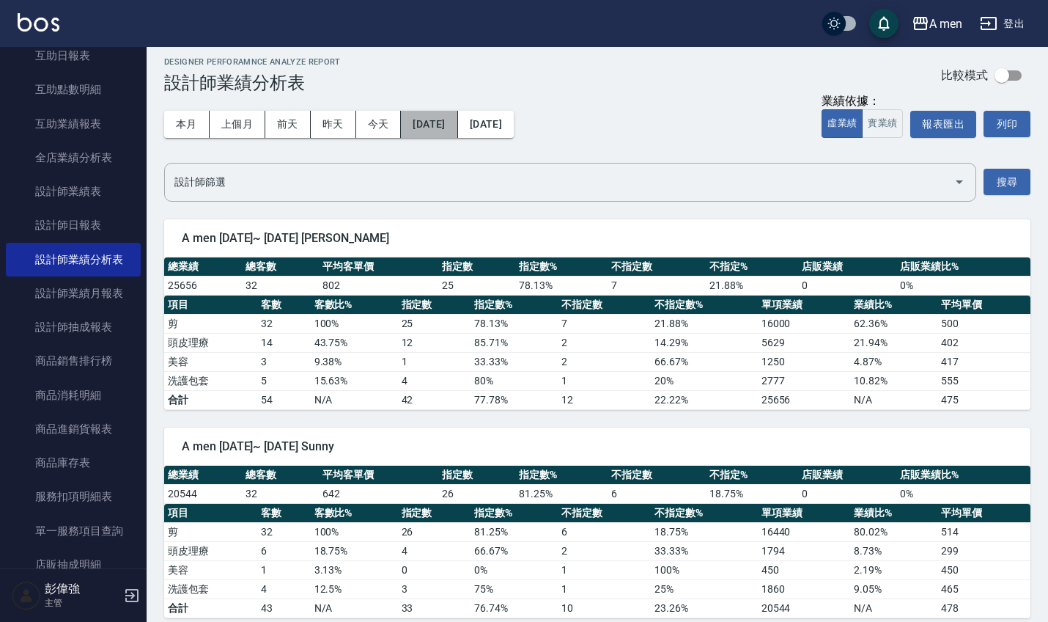
click at [458, 122] on button "[DATE]" at bounding box center [429, 124] width 56 height 27
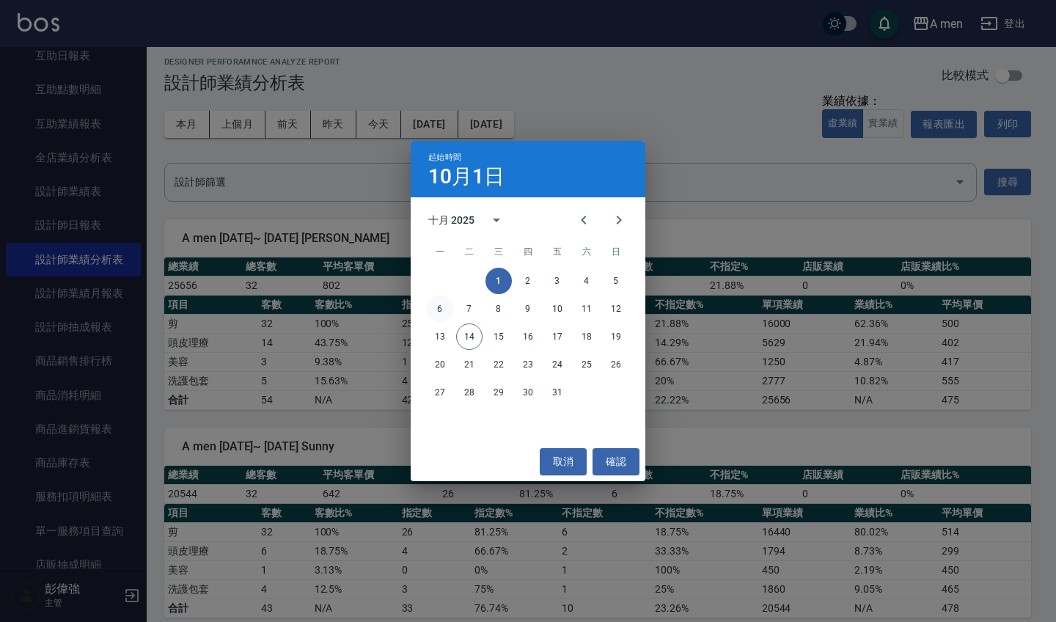
click at [440, 311] on button "6" at bounding box center [440, 308] width 26 height 26
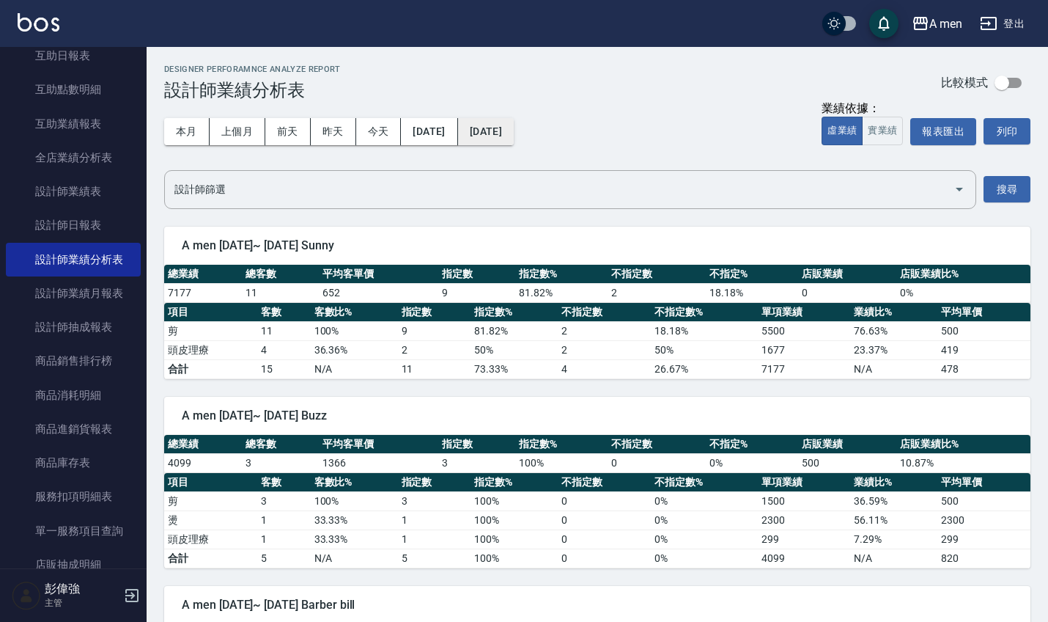
click at [514, 137] on button "[DATE]" at bounding box center [486, 131] width 56 height 27
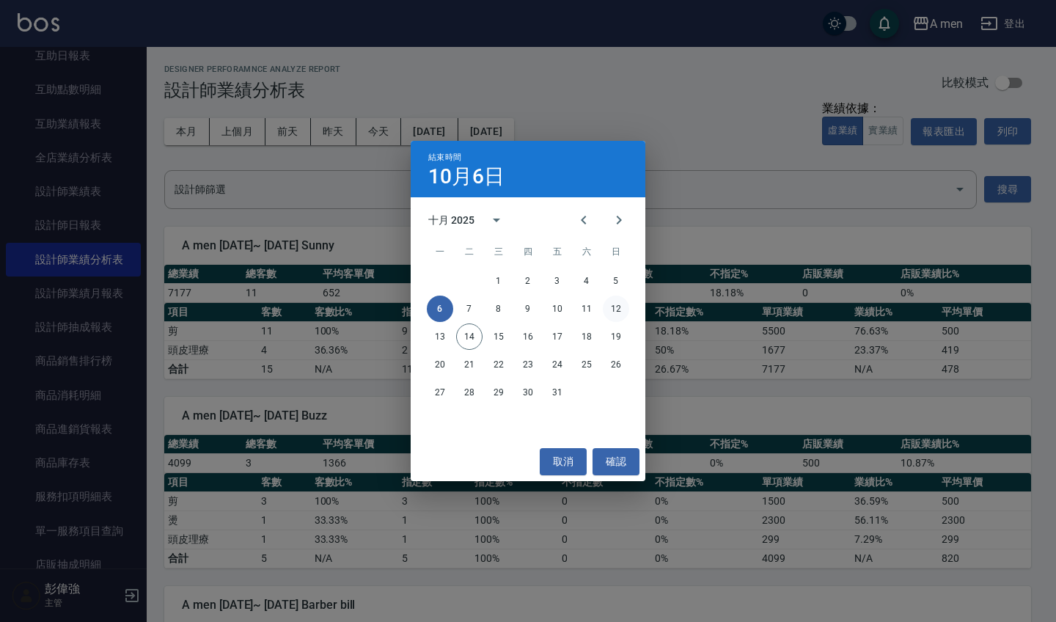
click at [608, 304] on button "12" at bounding box center [616, 308] width 26 height 26
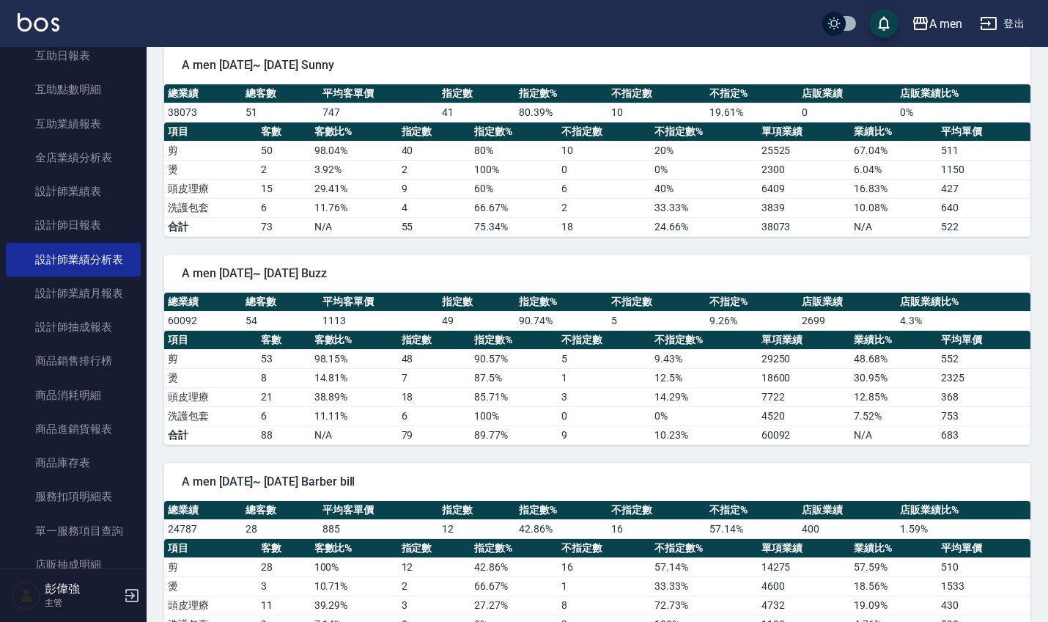
scroll to position [388, 0]
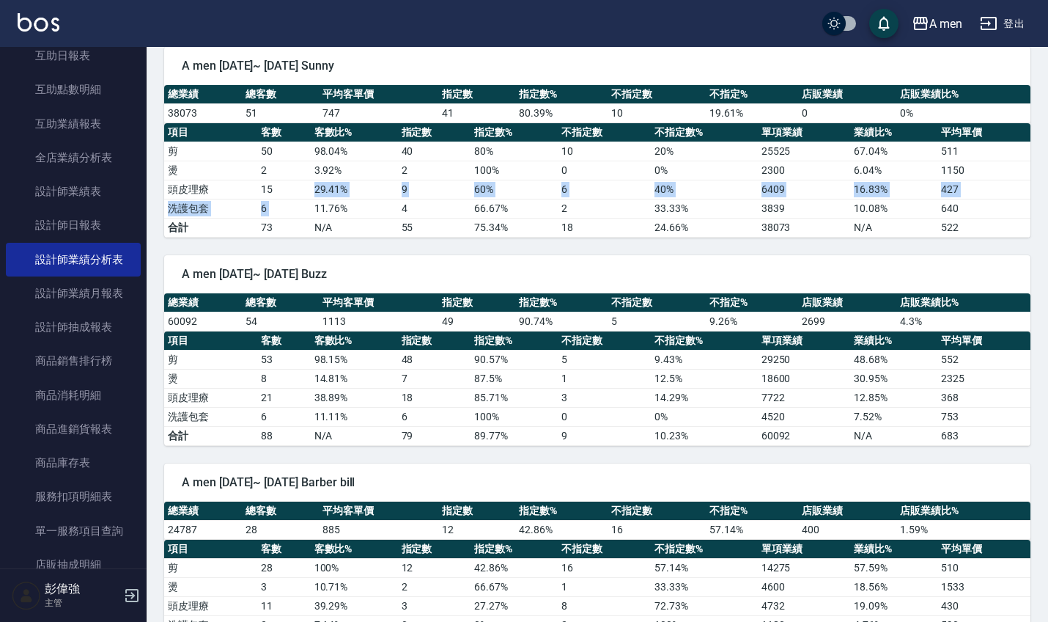
drag, startPoint x: 314, startPoint y: 191, endPoint x: 360, endPoint y: 199, distance: 47.0
click at [360, 199] on tbody "剪 50 98.04 % 40 80 % 10 20 % 25525 67.04 % 511 燙 2 3.92 % 2 100 % 0 0 % 2300 6.…" at bounding box center [597, 189] width 867 height 95
click at [360, 184] on td "29.41 %" at bounding box center [354, 189] width 87 height 19
click at [313, 189] on td "29.41 %" at bounding box center [354, 189] width 87 height 19
drag, startPoint x: 316, startPoint y: 396, endPoint x: 325, endPoint y: 397, distance: 8.9
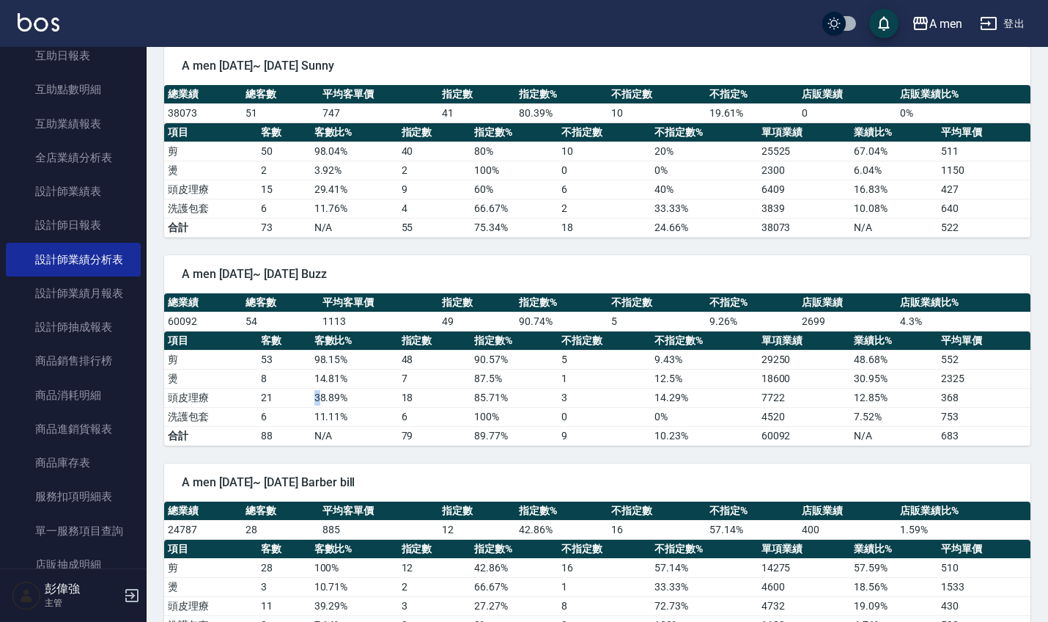
click at [322, 397] on td "38.89 %" at bounding box center [354, 397] width 87 height 19
click at [337, 399] on td "38.89 %" at bounding box center [354, 397] width 87 height 19
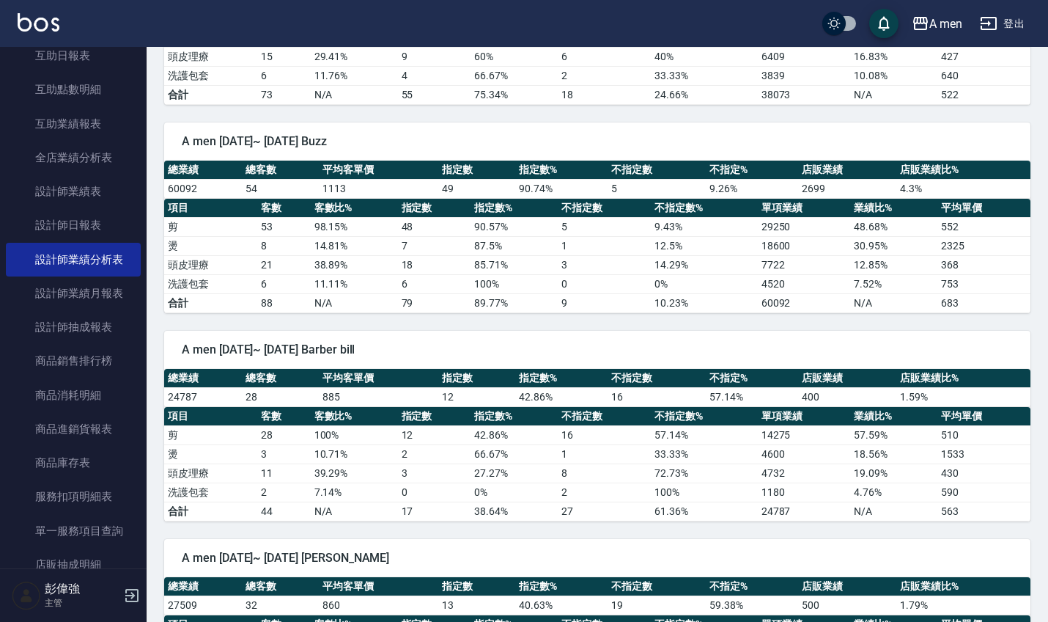
scroll to position [523, 0]
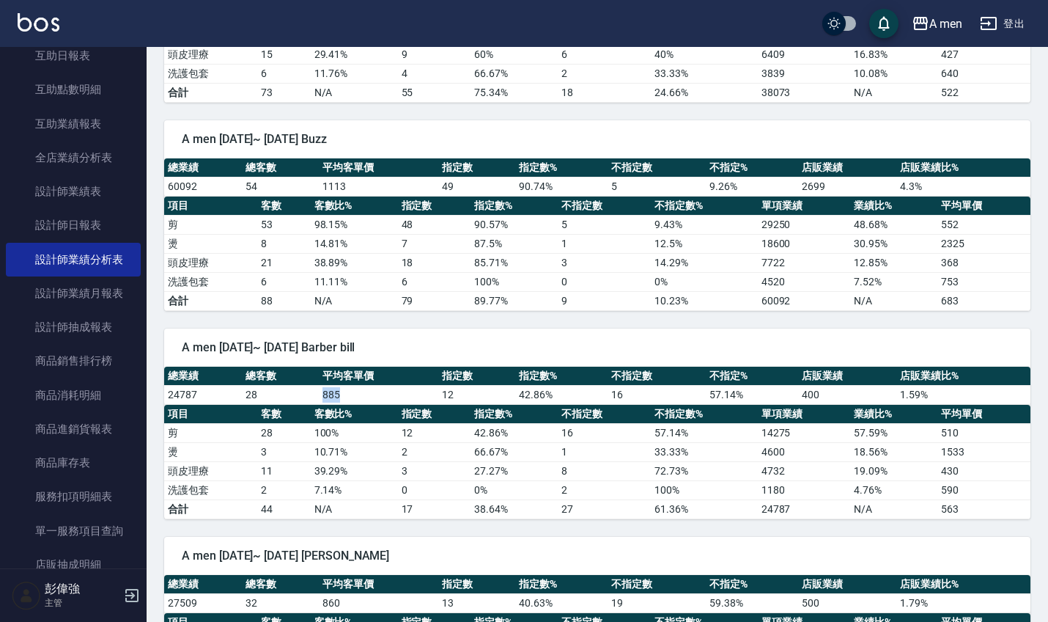
drag, startPoint x: 320, startPoint y: 394, endPoint x: 350, endPoint y: 399, distance: 30.4
click at [350, 399] on td "885" at bounding box center [378, 394] width 119 height 19
drag, startPoint x: 315, startPoint y: 472, endPoint x: 357, endPoint y: 474, distance: 42.6
click at [357, 474] on td "39.29 %" at bounding box center [354, 470] width 87 height 19
click at [356, 467] on td "39.29 %" at bounding box center [354, 470] width 87 height 19
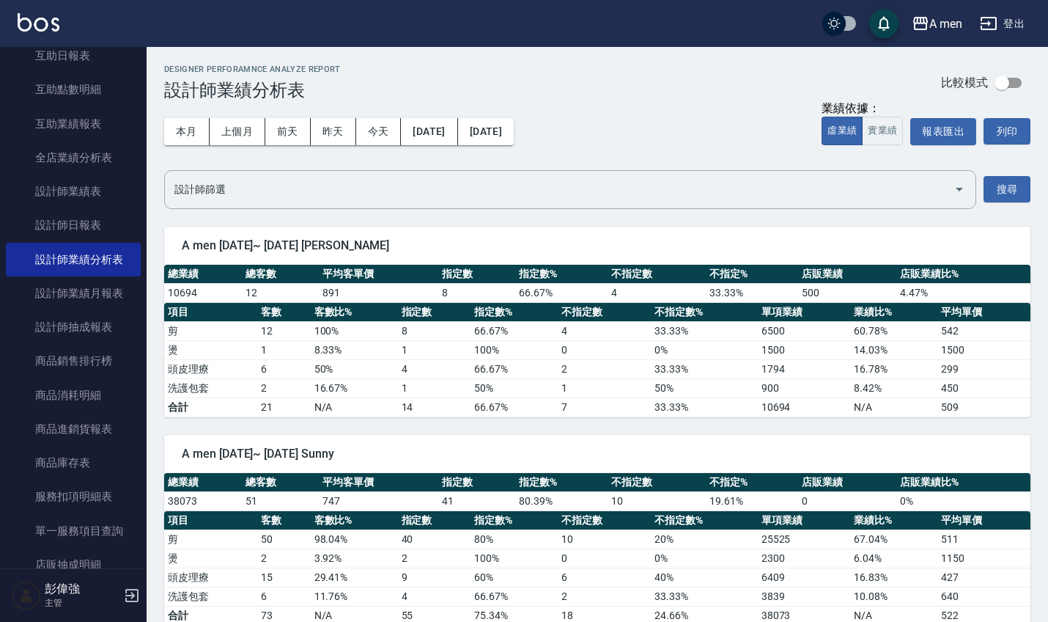
scroll to position [0, 0]
click at [238, 127] on button "上個月" at bounding box center [238, 131] width 56 height 27
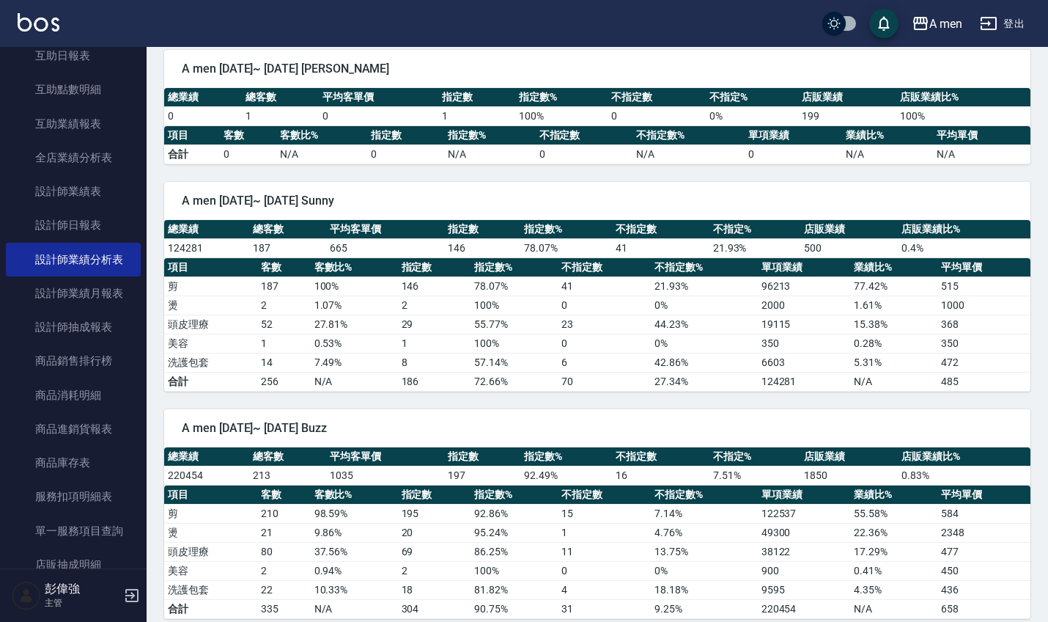
scroll to position [405, 0]
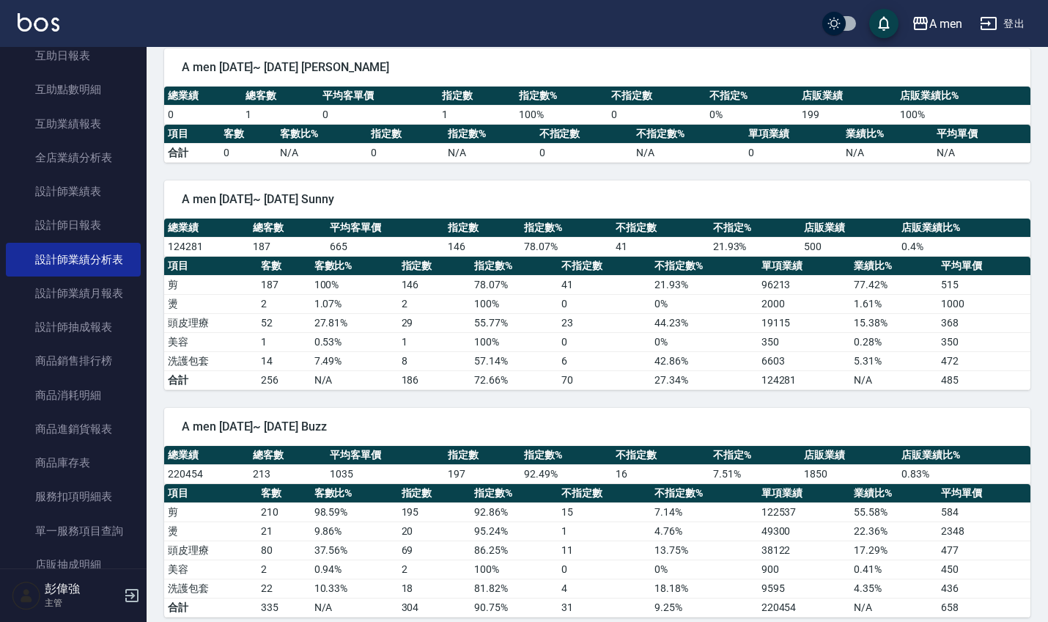
click at [307, 327] on td "52" at bounding box center [284, 322] width 54 height 19
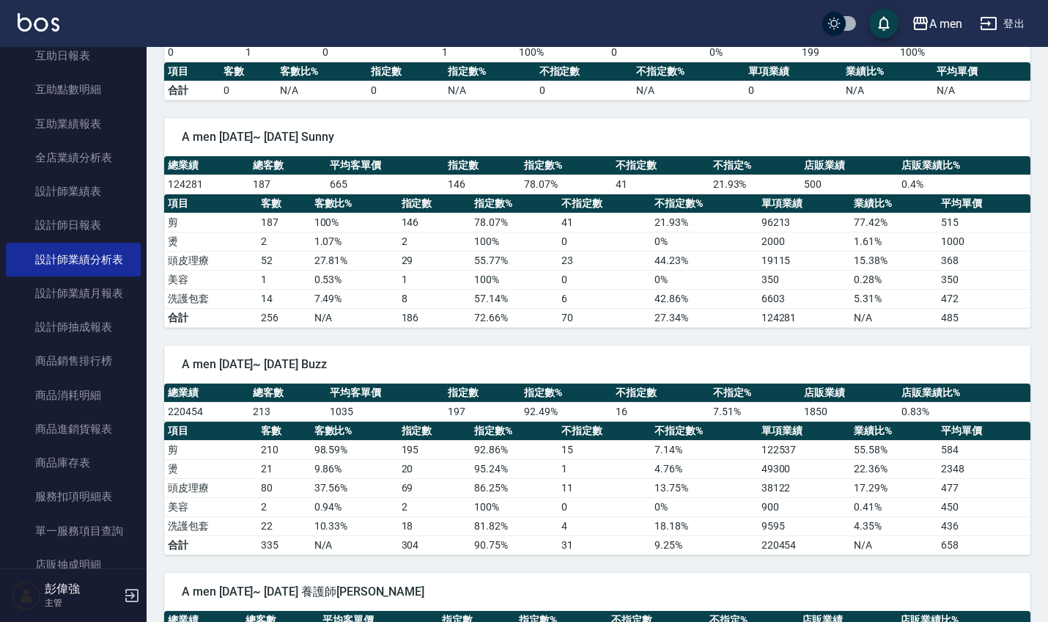
scroll to position [476, 0]
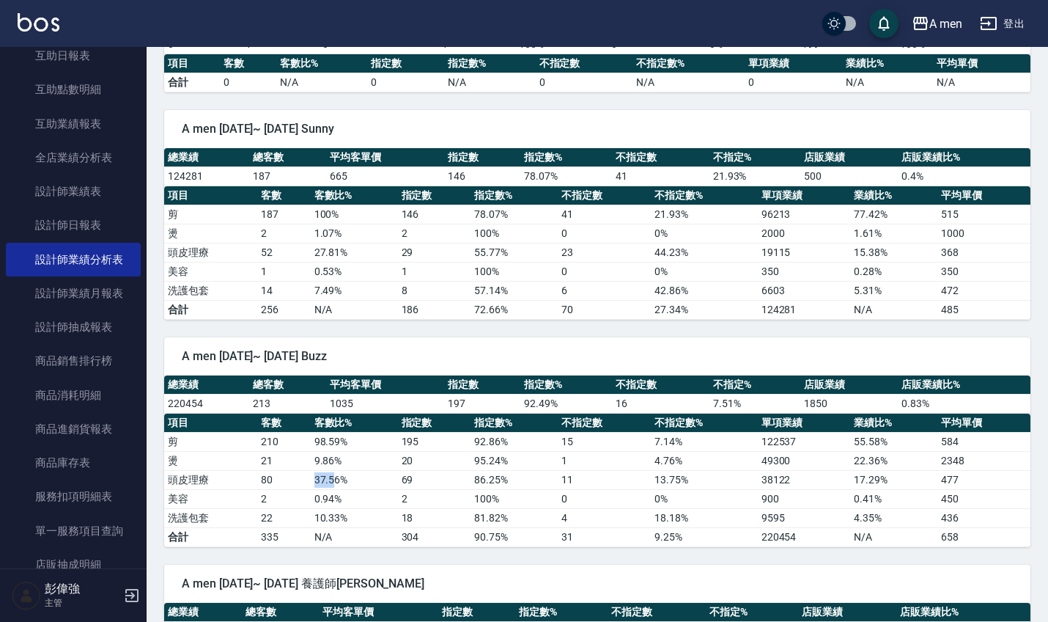
drag, startPoint x: 315, startPoint y: 477, endPoint x: 332, endPoint y: 477, distance: 17.6
click at [332, 477] on td "37.56 %" at bounding box center [354, 479] width 87 height 19
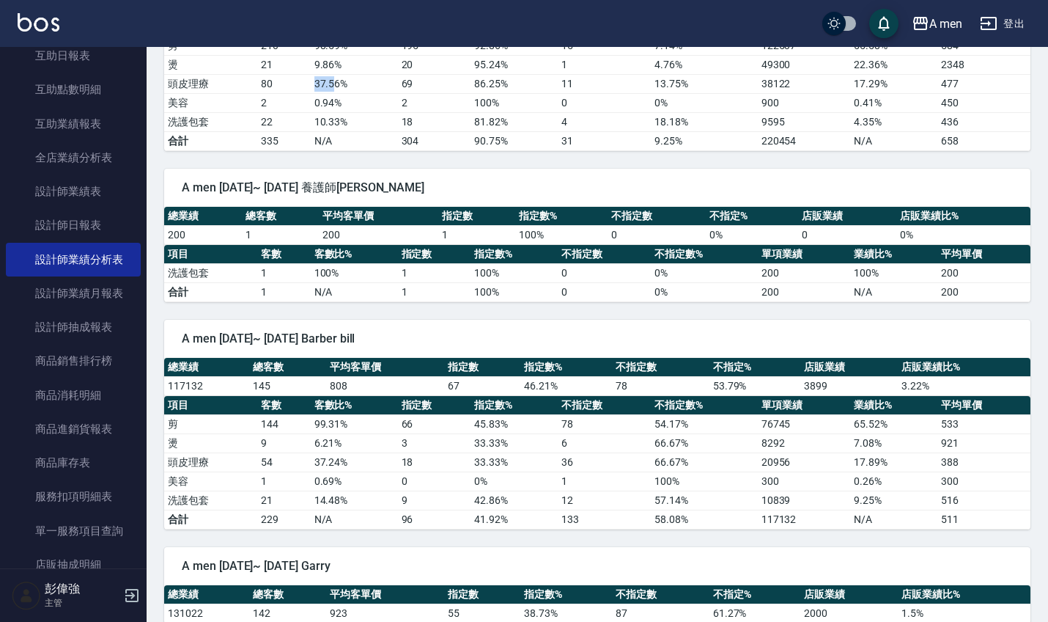
scroll to position [873, 0]
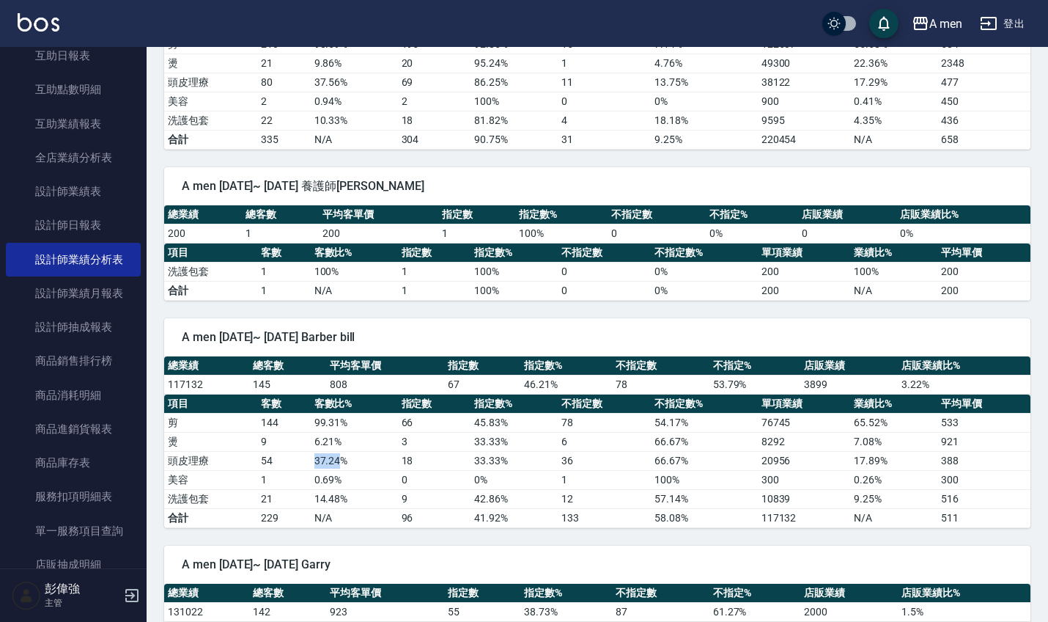
drag, startPoint x: 317, startPoint y: 454, endPoint x: 338, endPoint y: 457, distance: 21.5
click at [338, 457] on td "37.24 %" at bounding box center [354, 460] width 87 height 19
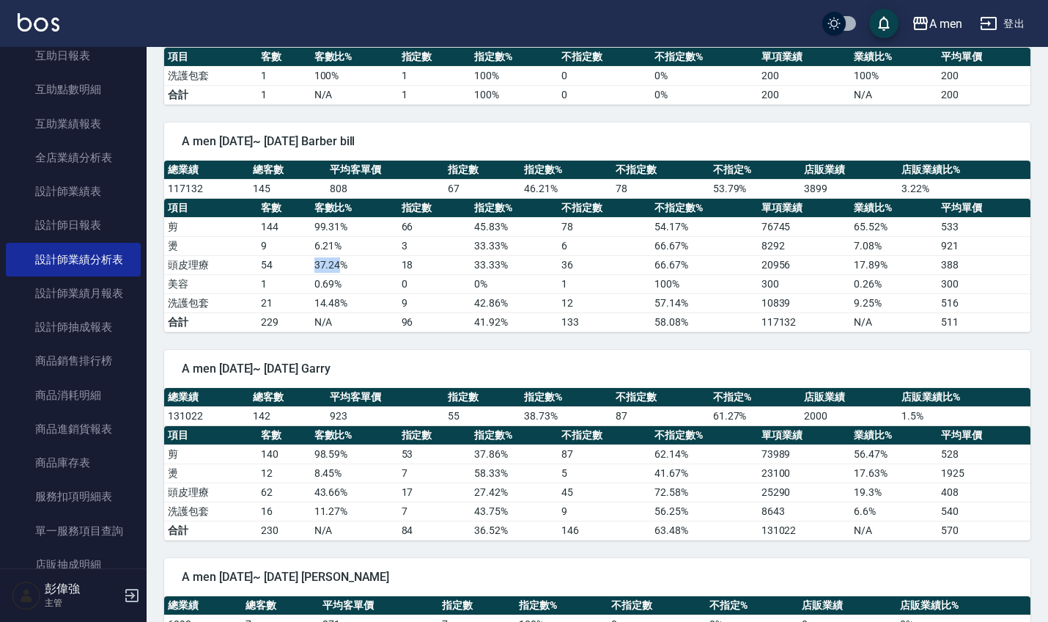
scroll to position [1078, 0]
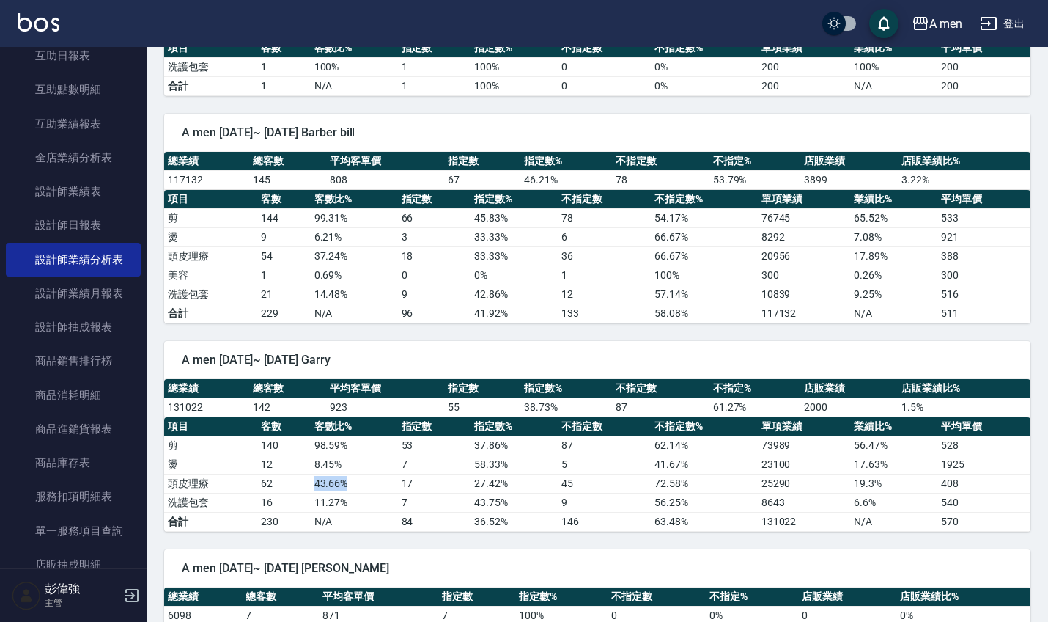
drag, startPoint x: 314, startPoint y: 480, endPoint x: 358, endPoint y: 480, distance: 44.0
click at [358, 480] on td "43.66 %" at bounding box center [354, 483] width 87 height 19
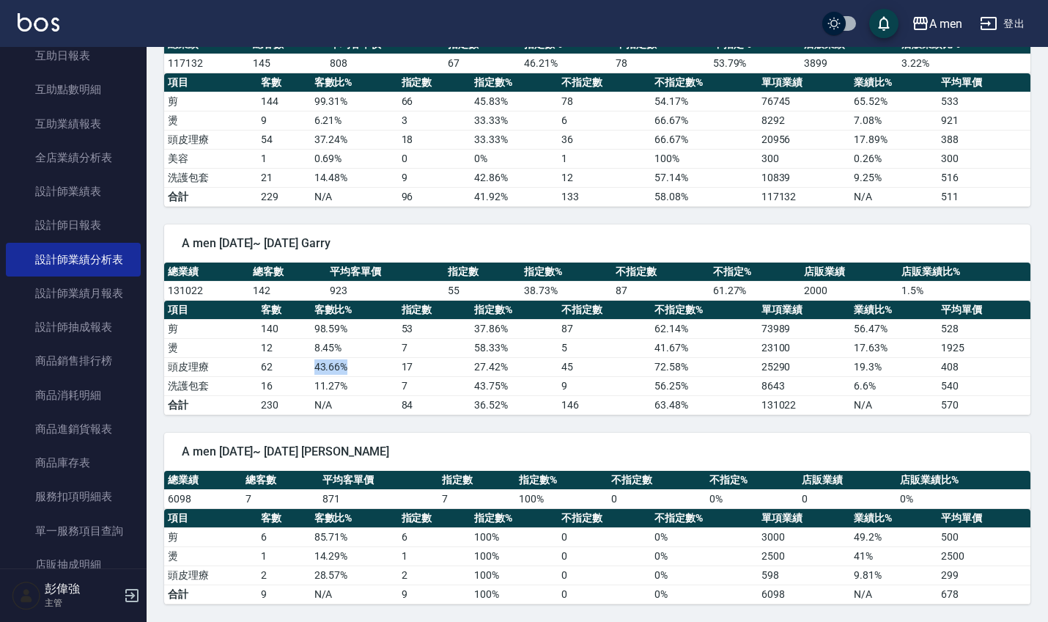
scroll to position [1194, 0]
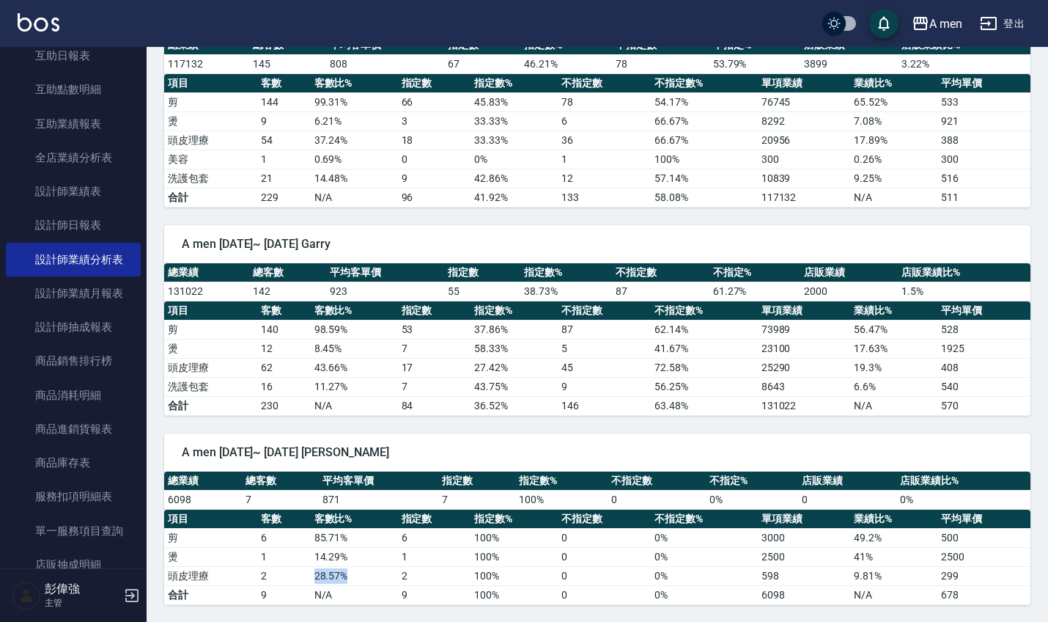
drag, startPoint x: 317, startPoint y: 576, endPoint x: 359, endPoint y: 576, distance: 41.8
click at [359, 524] on td "28.57 %" at bounding box center [354, 575] width 87 height 19
click at [392, 485] on th "平均客單價" at bounding box center [378, 480] width 119 height 19
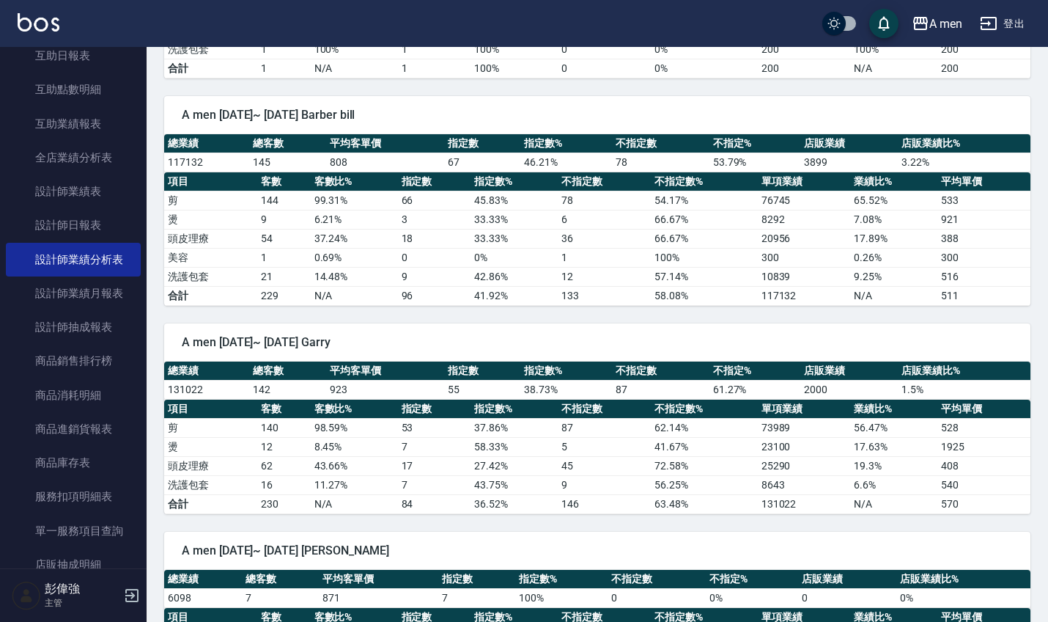
scroll to position [1097, 0]
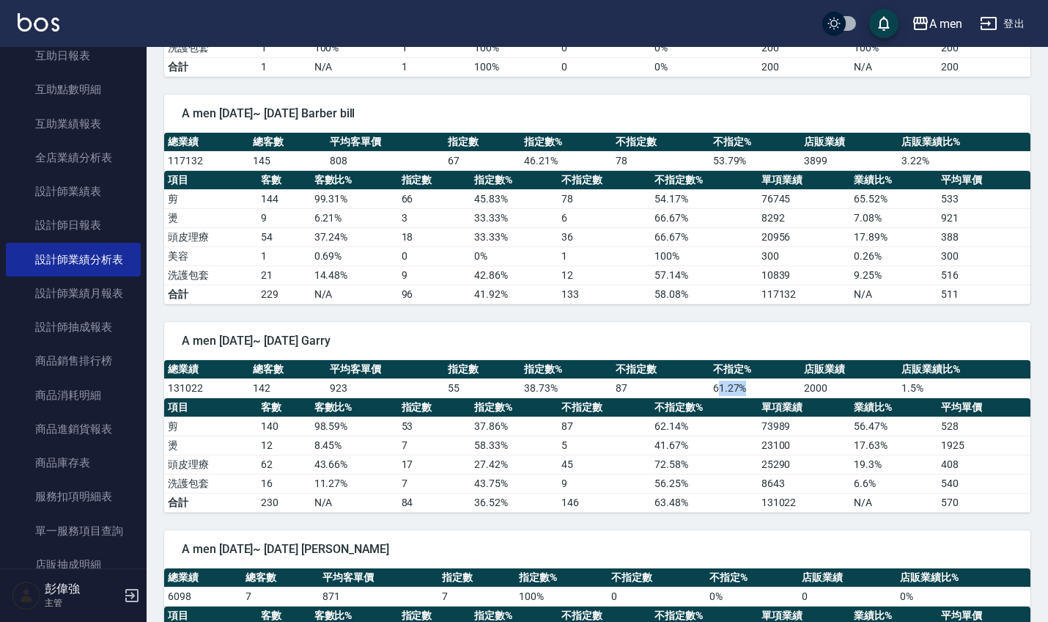
drag, startPoint x: 721, startPoint y: 387, endPoint x: 747, endPoint y: 388, distance: 26.4
click at [747, 387] on td "61.27 %" at bounding box center [756, 387] width 92 height 19
drag, startPoint x: 713, startPoint y: 159, endPoint x: 738, endPoint y: 159, distance: 24.2
click at [737, 159] on td "53.79 %" at bounding box center [756, 160] width 92 height 19
drag, startPoint x: 714, startPoint y: 388, endPoint x: 750, endPoint y: 388, distance: 35.9
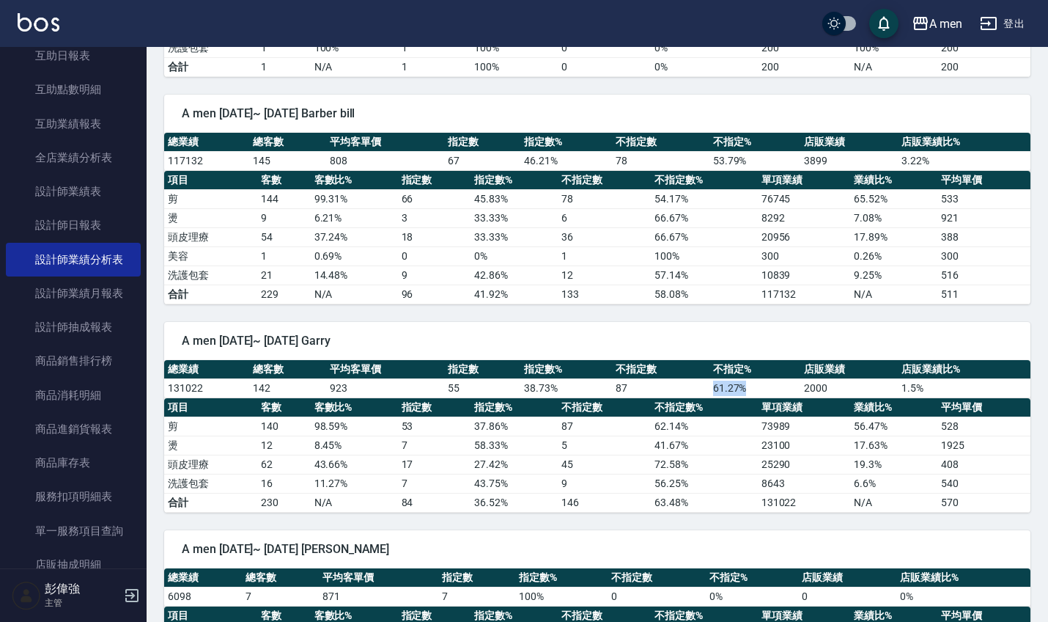
click at [750, 388] on td "61.27 %" at bounding box center [756, 387] width 92 height 19
click at [750, 389] on td "61.27 %" at bounding box center [756, 387] width 92 height 19
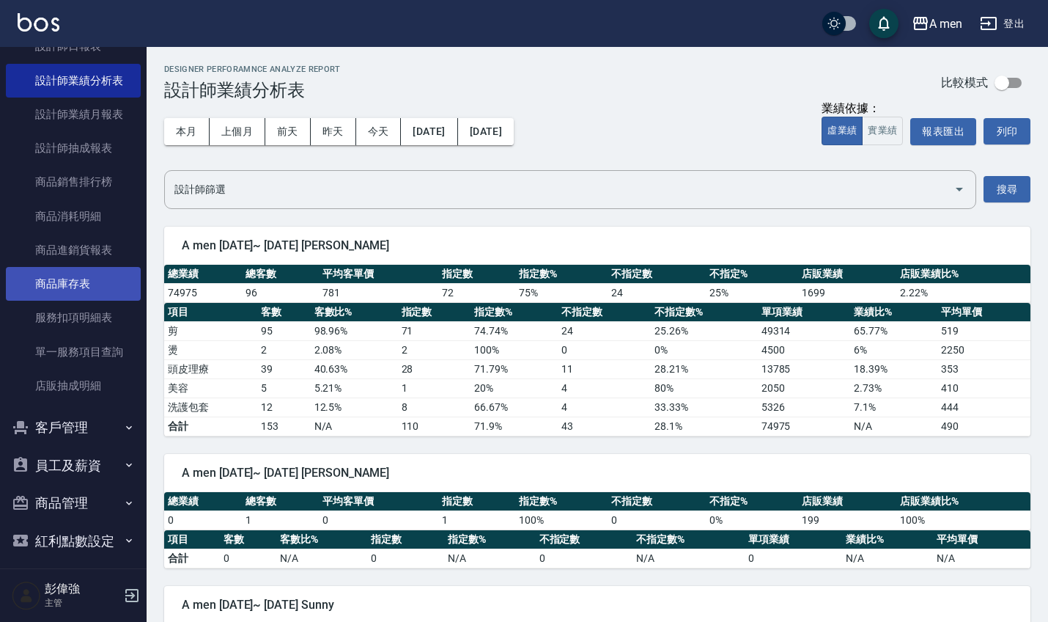
scroll to position [389, 0]
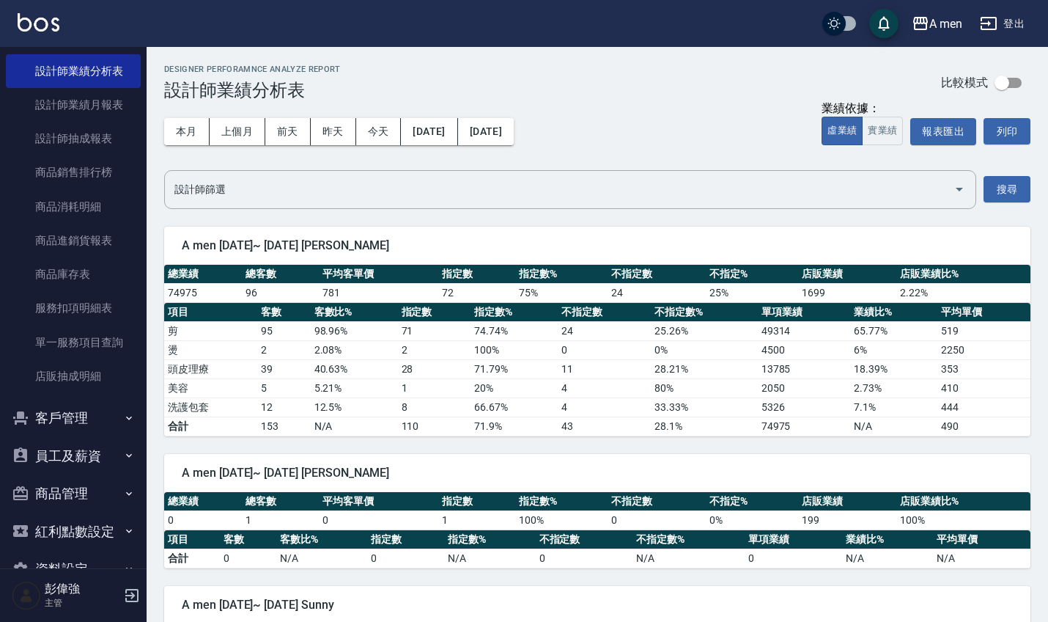
click at [88, 451] on button "員工及薪資" at bounding box center [73, 456] width 135 height 38
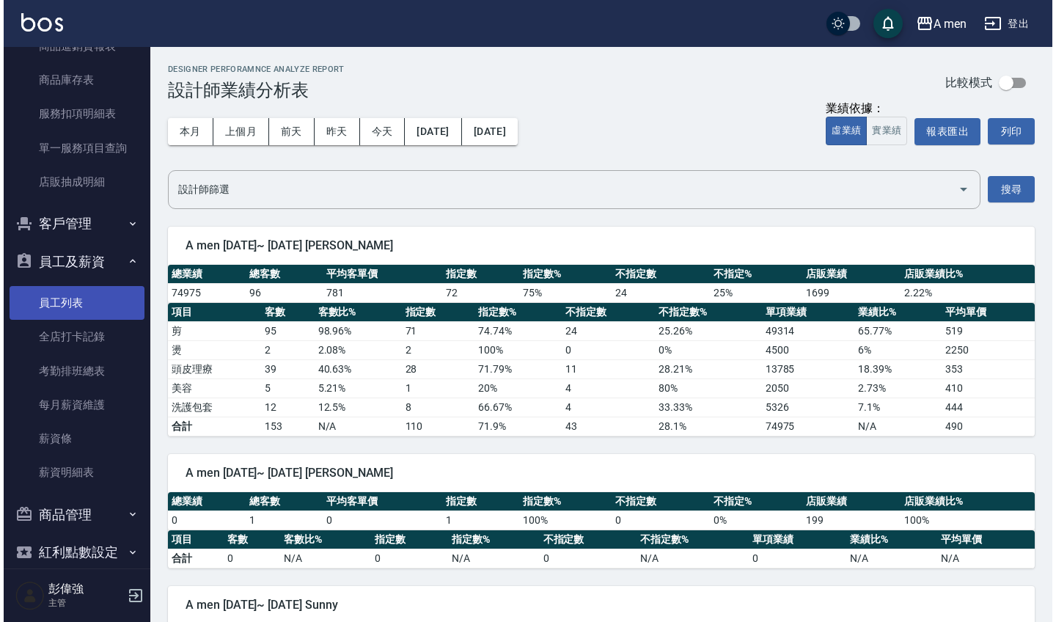
scroll to position [616, 0]
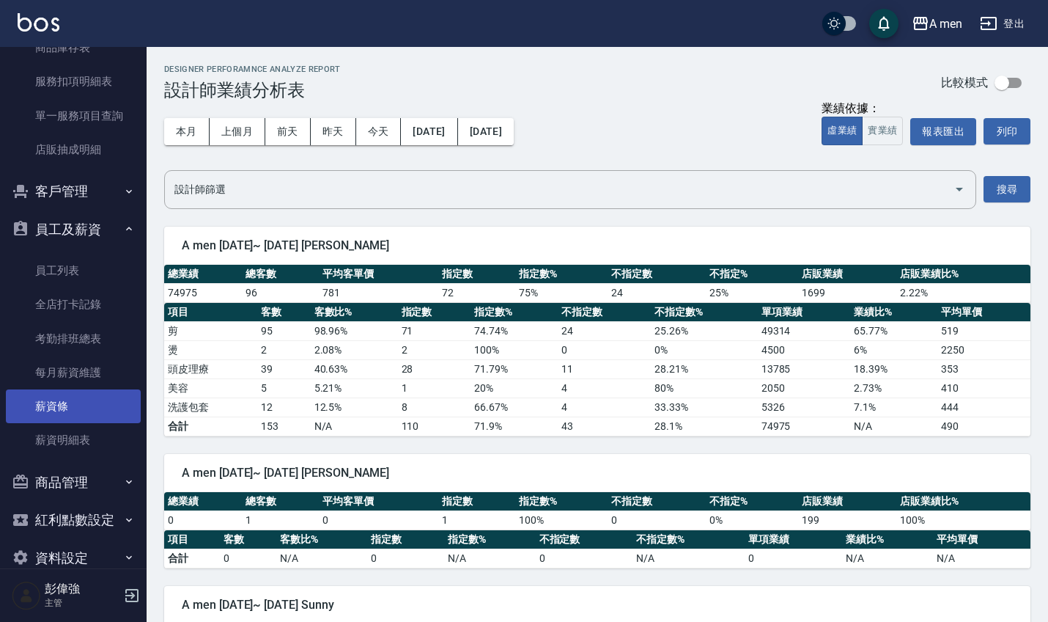
click at [79, 397] on link "薪資條" at bounding box center [73, 406] width 135 height 34
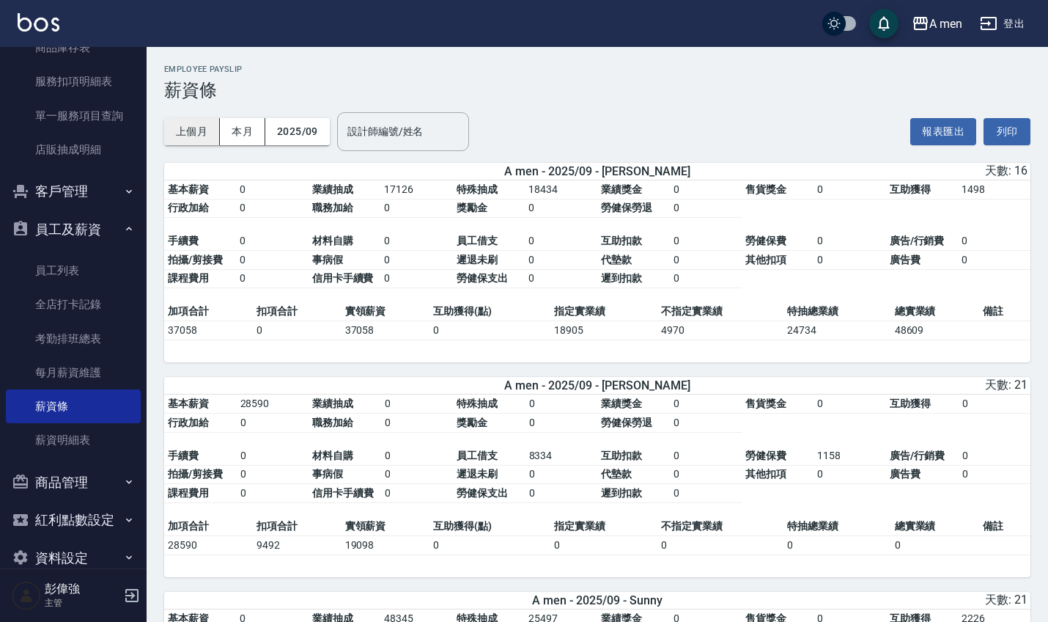
click at [186, 123] on button "上個月" at bounding box center [192, 131] width 56 height 27
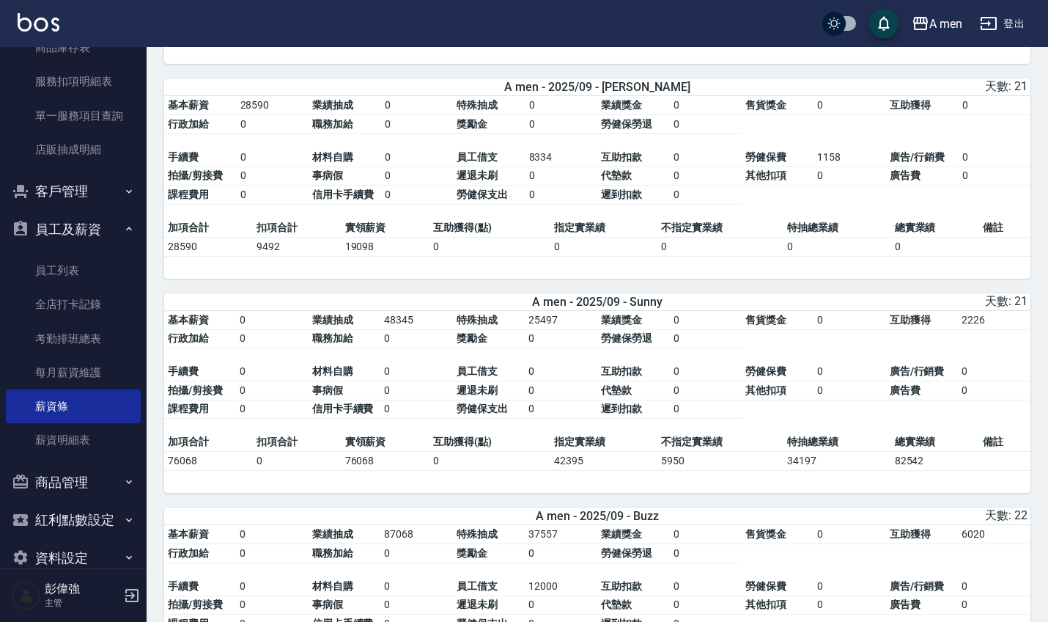
scroll to position [303, 0]
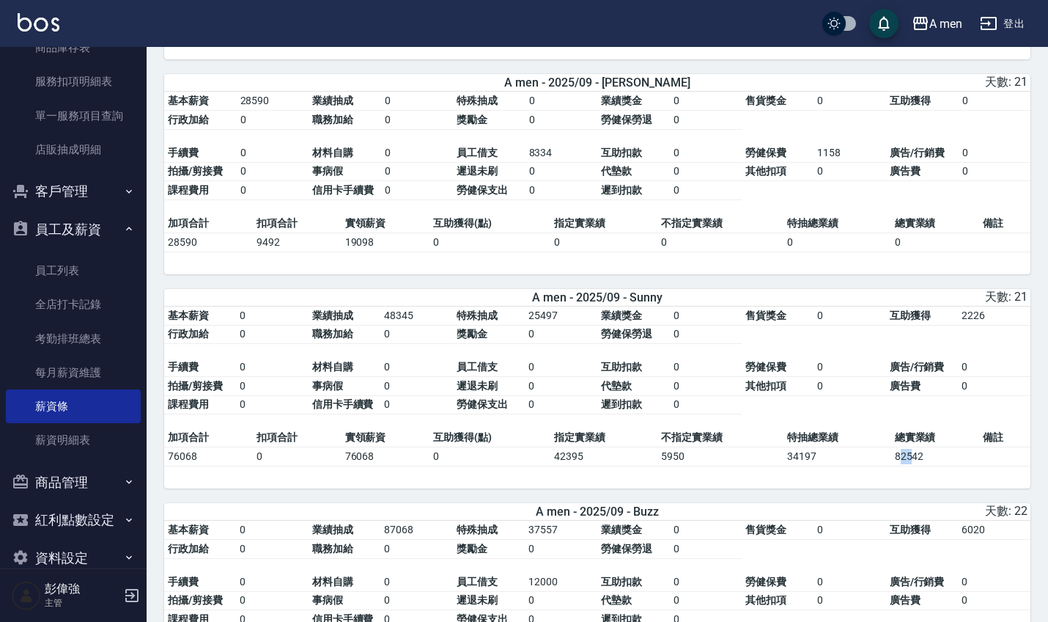
drag, startPoint x: 900, startPoint y: 464, endPoint x: 914, endPoint y: 464, distance: 13.2
click at [750, 464] on td "82542" at bounding box center [936, 456] width 89 height 19
click at [750, 465] on td "82542" at bounding box center [936, 456] width 89 height 19
click at [750, 463] on td "82542" at bounding box center [936, 456] width 89 height 19
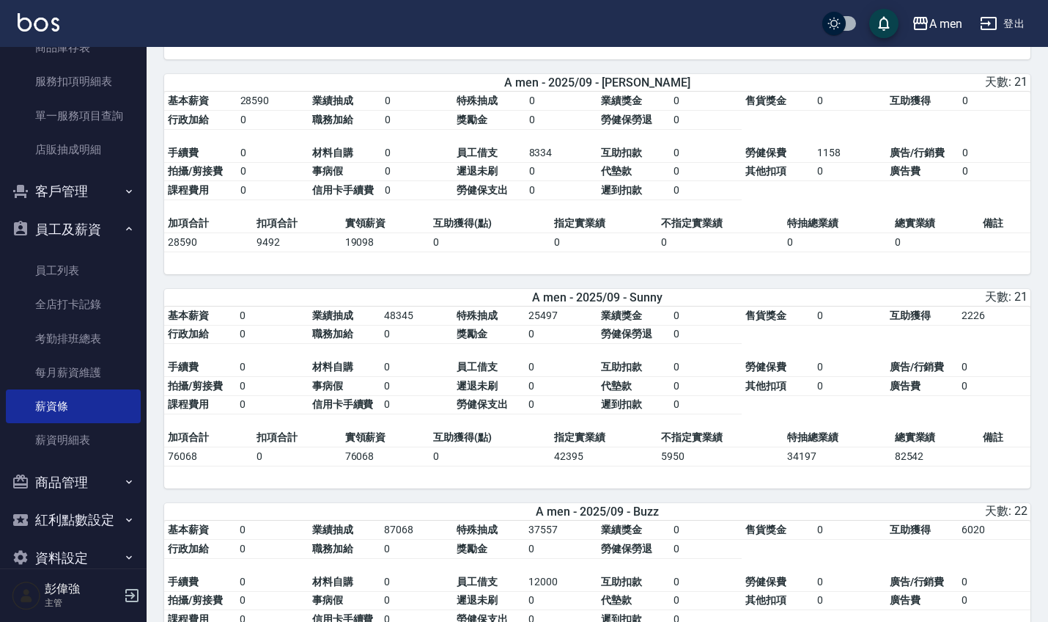
click at [750, 463] on td "82542" at bounding box center [936, 456] width 89 height 19
drag, startPoint x: 348, startPoint y: 466, endPoint x: 380, endPoint y: 462, distance: 32.5
click at [380, 462] on td "76068" at bounding box center [386, 456] width 89 height 19
click at [383, 461] on td "76068" at bounding box center [386, 456] width 89 height 19
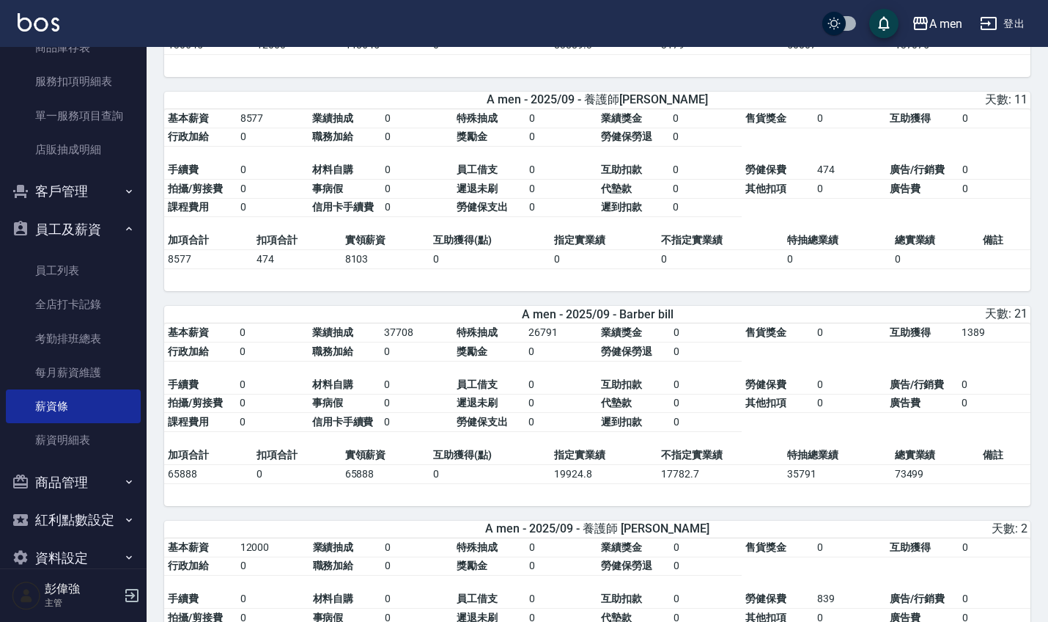
scroll to position [949, 0]
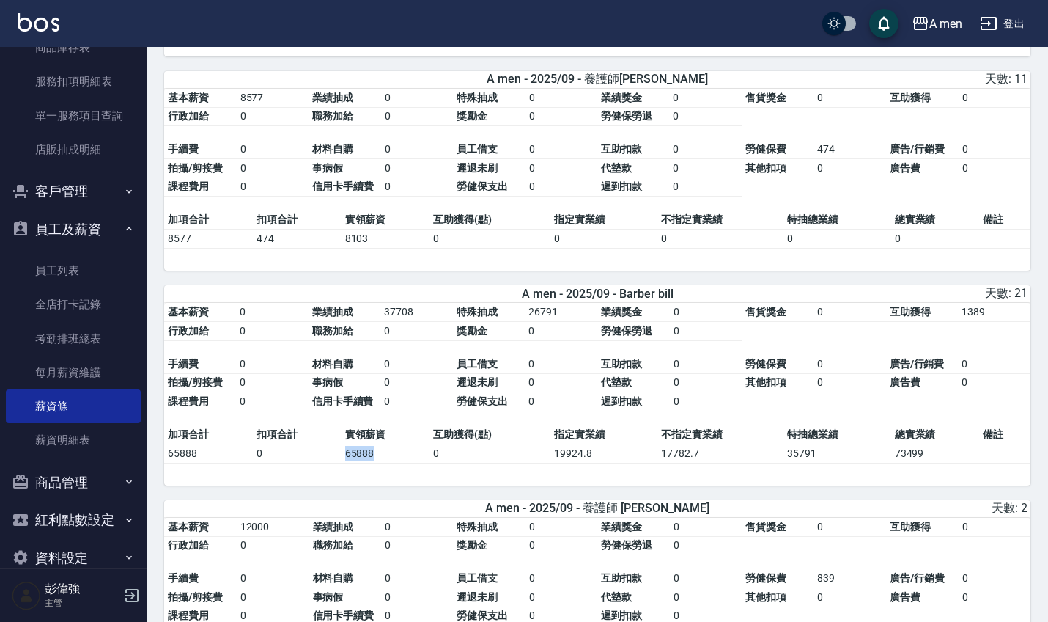
drag, startPoint x: 346, startPoint y: 464, endPoint x: 375, endPoint y: 464, distance: 28.6
click at [374, 463] on td "65888" at bounding box center [386, 453] width 89 height 19
click at [391, 463] on td "65888" at bounding box center [386, 453] width 89 height 19
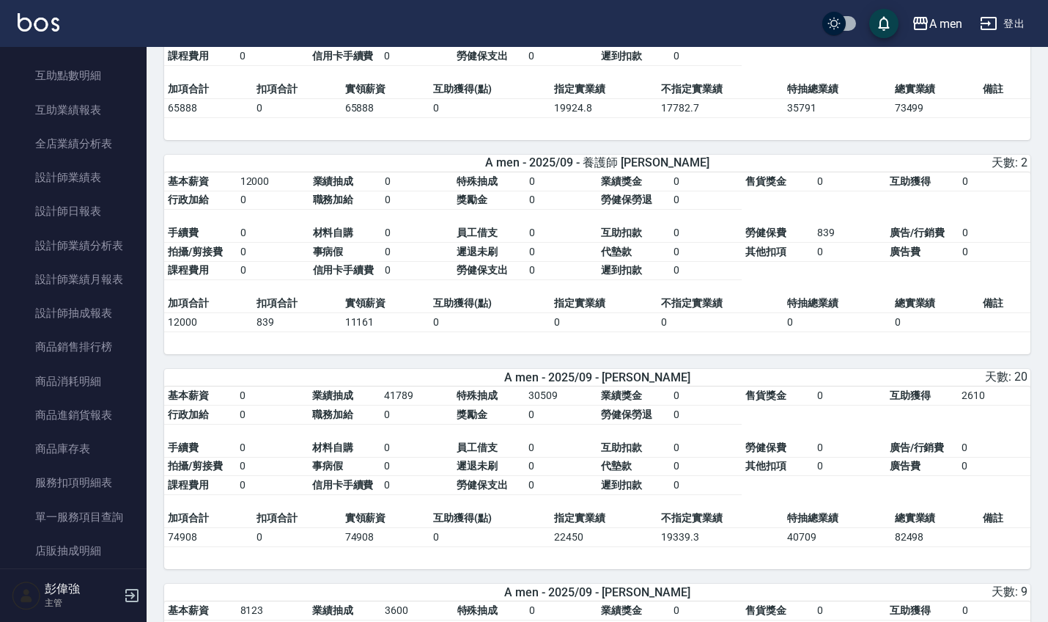
scroll to position [172, 0]
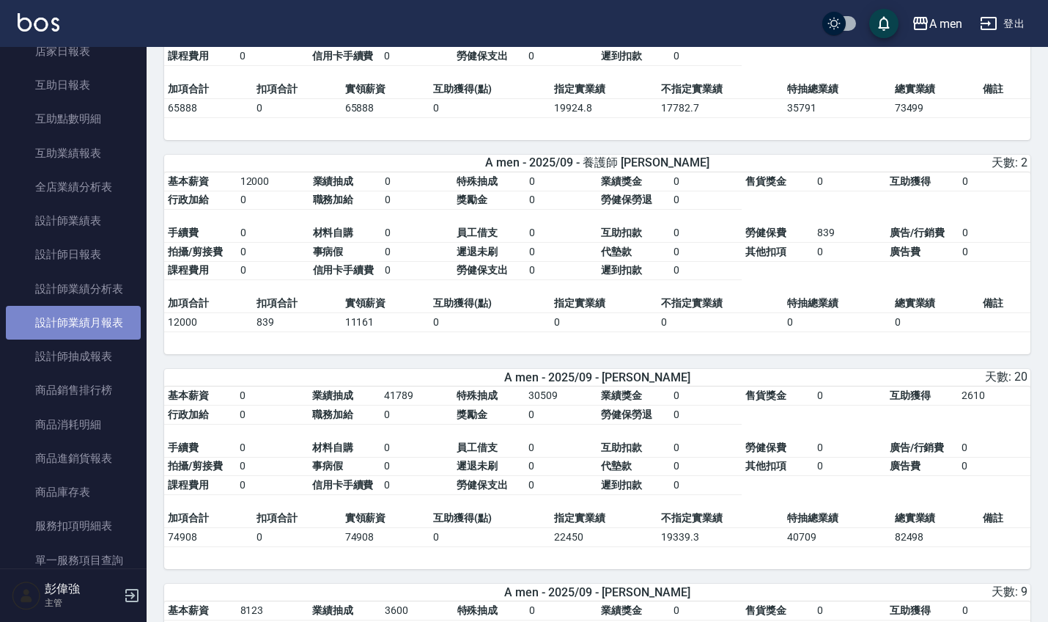
click at [96, 312] on link "設計師業績月報表" at bounding box center [73, 323] width 135 height 34
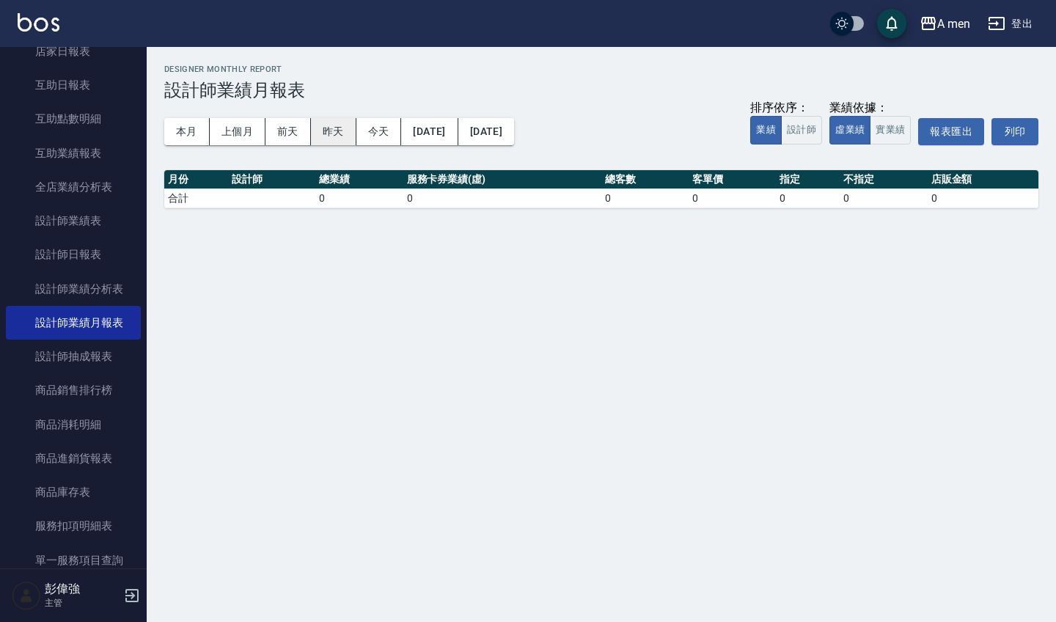
click at [338, 133] on button "昨天" at bounding box center [333, 131] width 45 height 27
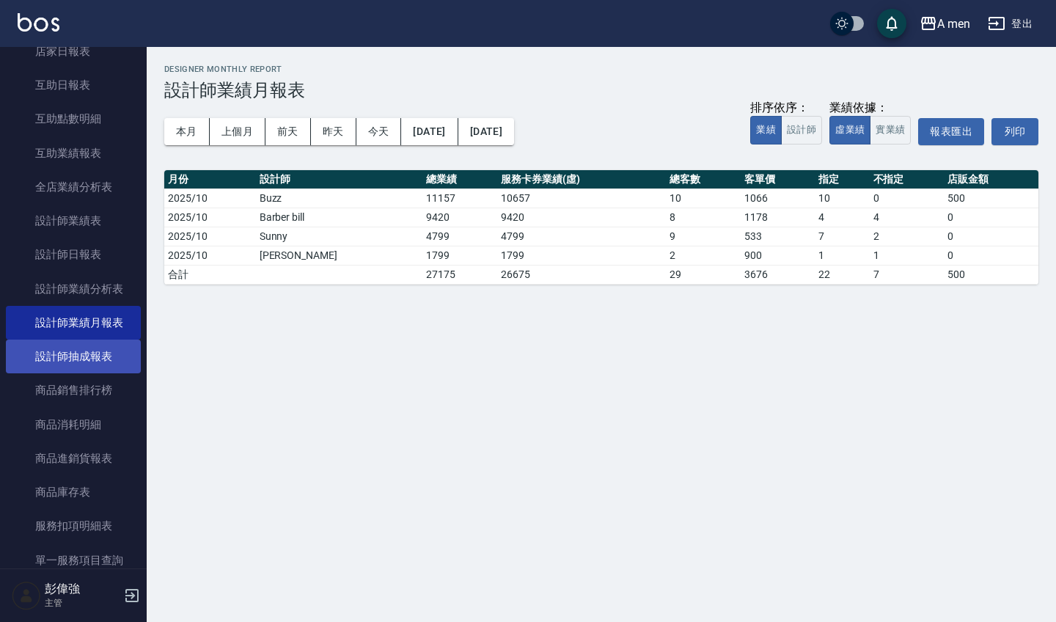
click at [98, 355] on link "設計師抽成報表" at bounding box center [73, 356] width 135 height 34
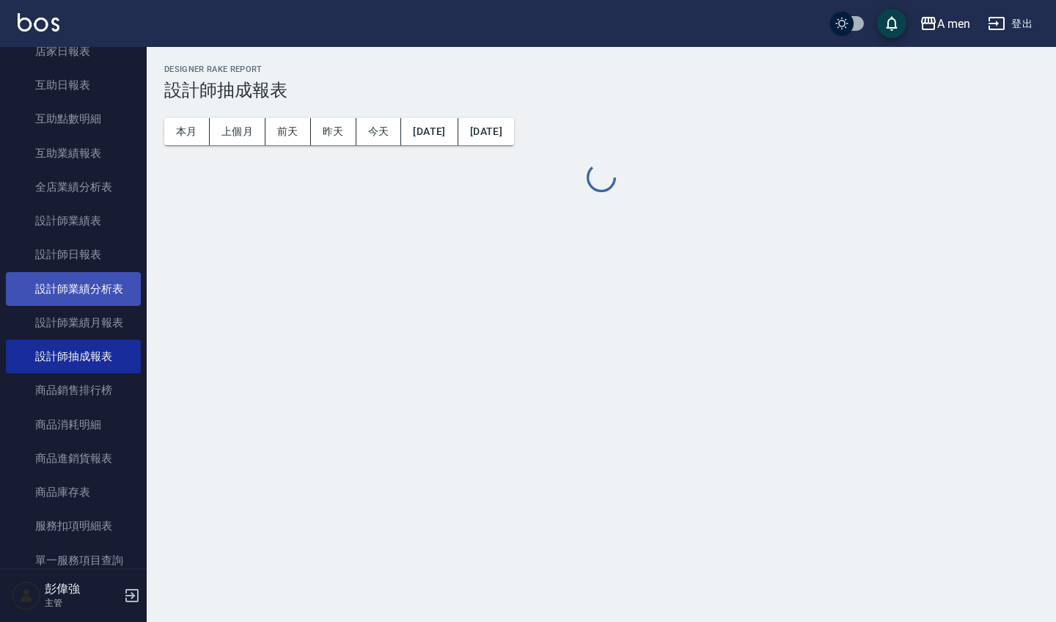
click at [105, 288] on link "設計師業績分析表" at bounding box center [73, 289] width 135 height 34
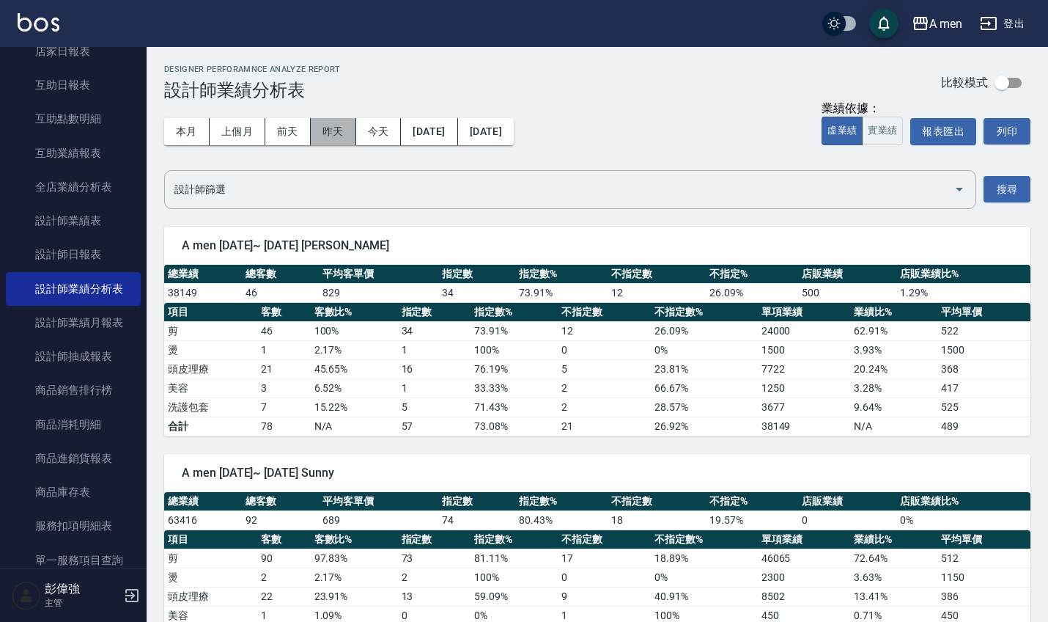
click at [336, 120] on button "昨天" at bounding box center [333, 131] width 45 height 27
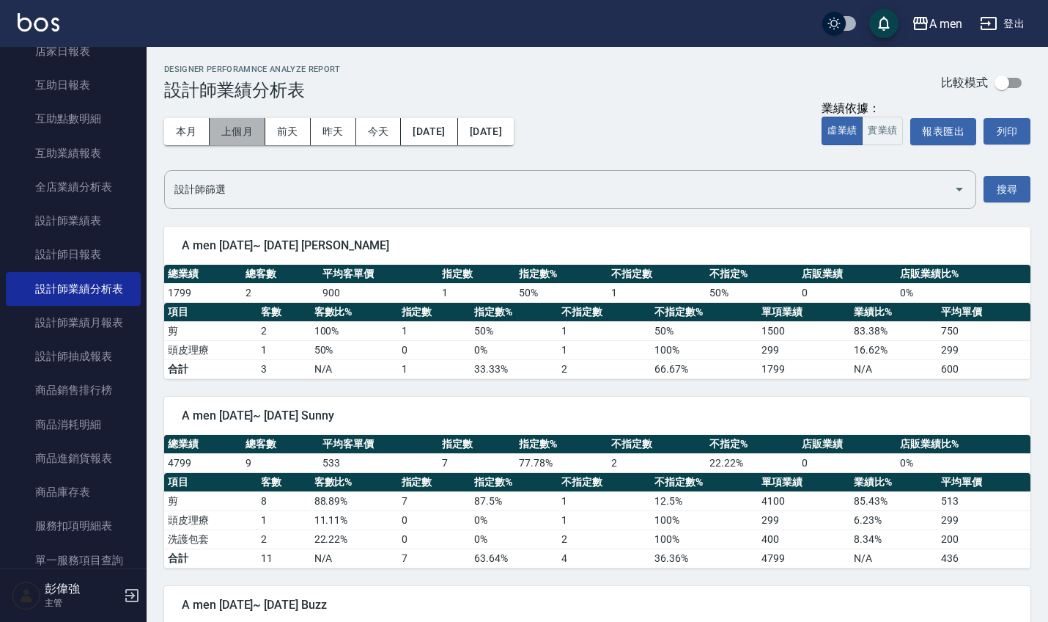
click at [258, 125] on button "上個月" at bounding box center [238, 131] width 56 height 27
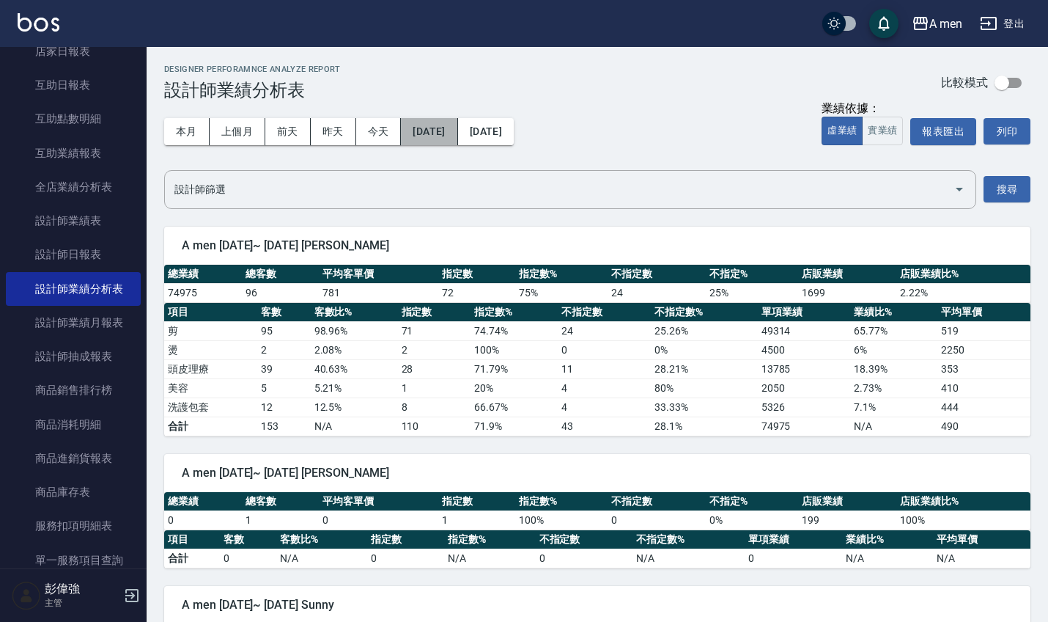
click at [452, 124] on button "[DATE]" at bounding box center [429, 131] width 56 height 27
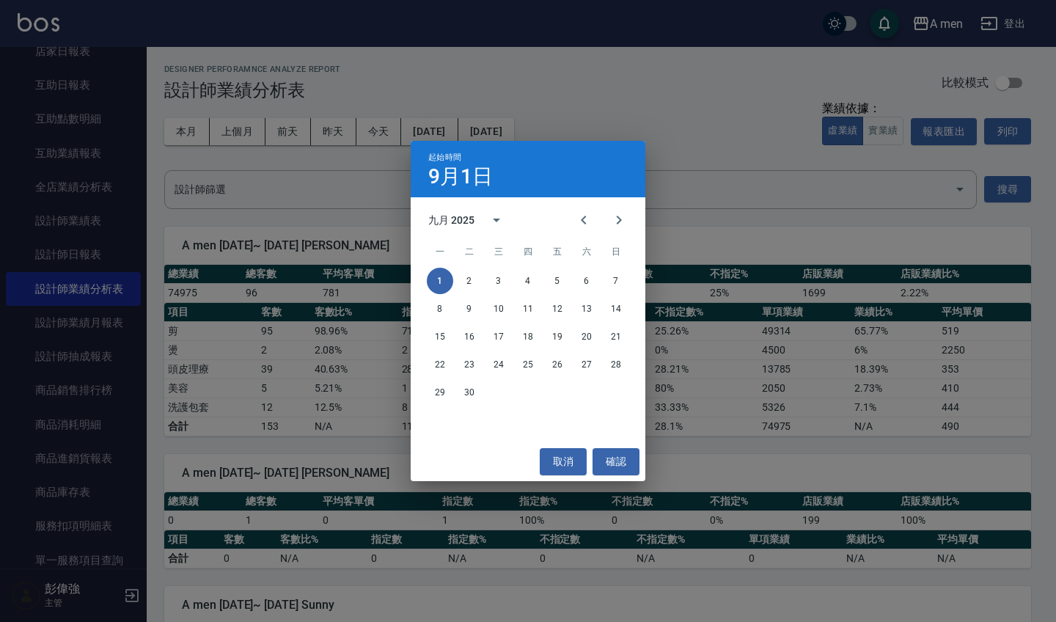
click at [329, 146] on div "起始時間 [DATE] 九月 2025 一 二 三 四 五 六 日 1 2 3 4 5 6 7 8 9 10 11 12 13 14 15 16 17 18 …" at bounding box center [528, 311] width 1056 height 622
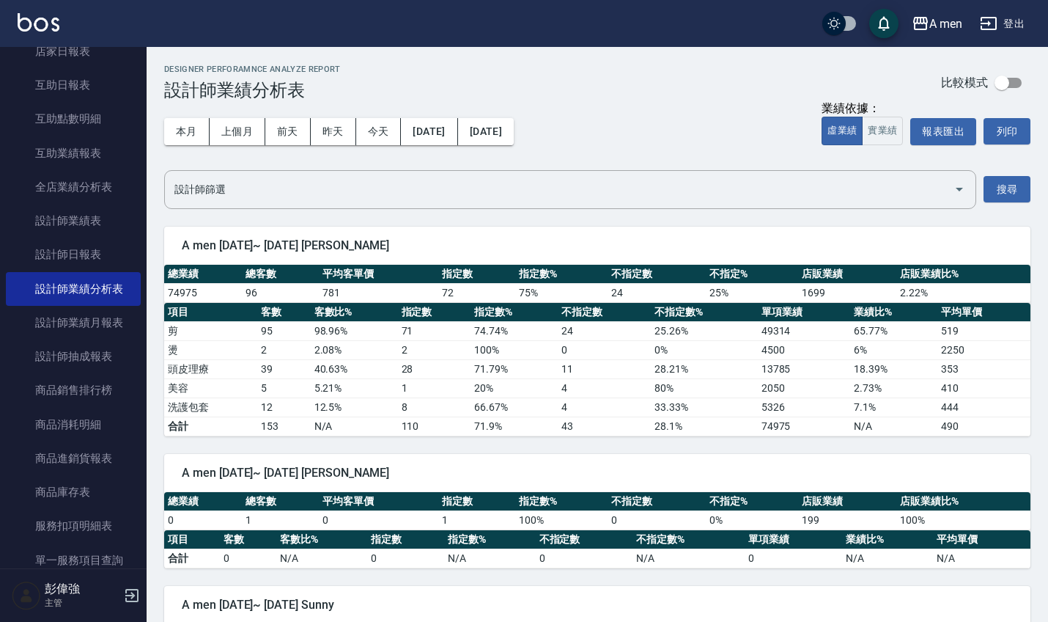
click at [365, 146] on div "本月 上個月 [DATE] [DATE] [DATE] [DATE] [DATE]" at bounding box center [339, 131] width 350 height 62
click at [371, 142] on button "今天" at bounding box center [378, 131] width 45 height 27
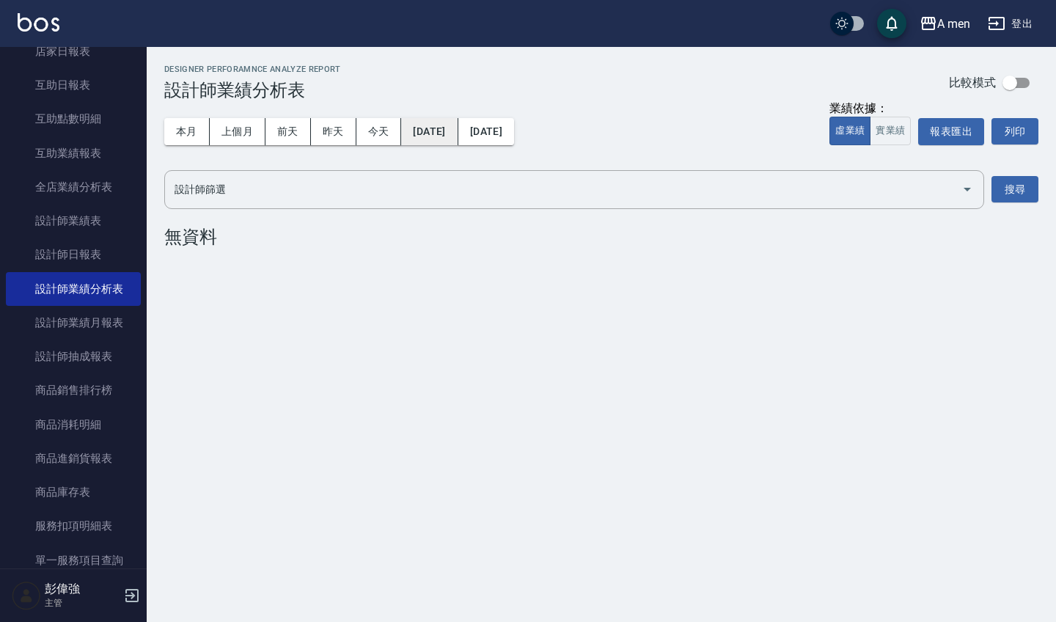
click at [441, 144] on button "[DATE]" at bounding box center [429, 131] width 56 height 27
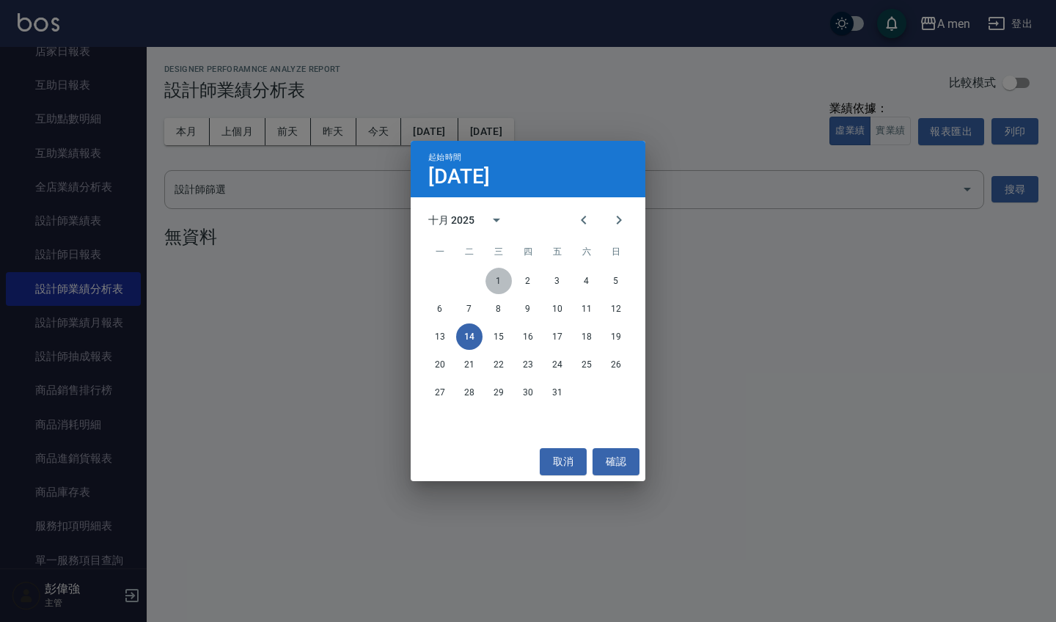
click at [500, 285] on button "1" at bounding box center [498, 281] width 26 height 26
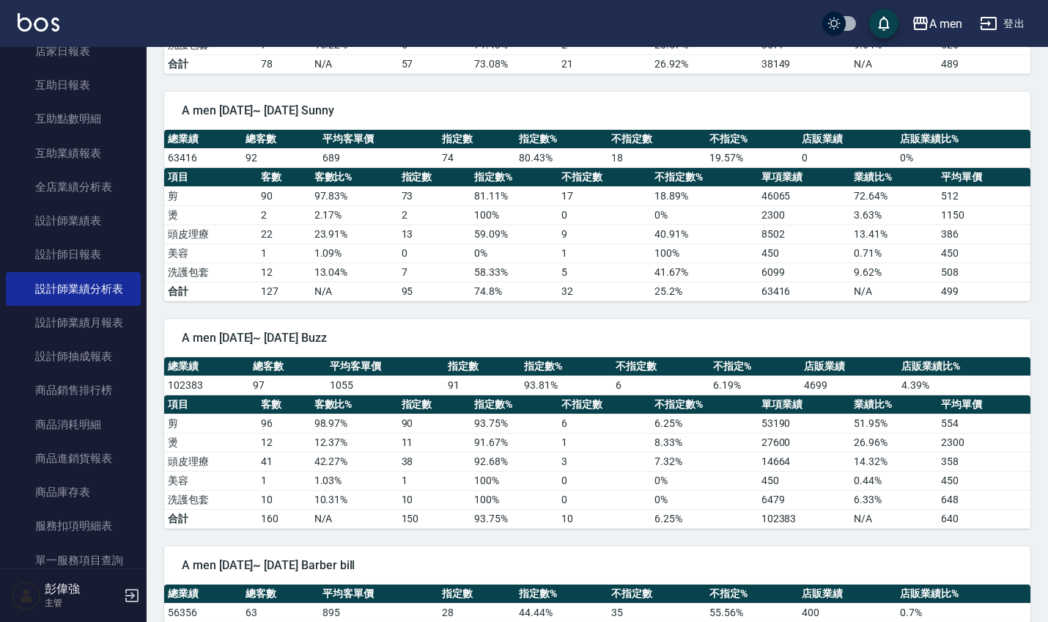
scroll to position [367, 0]
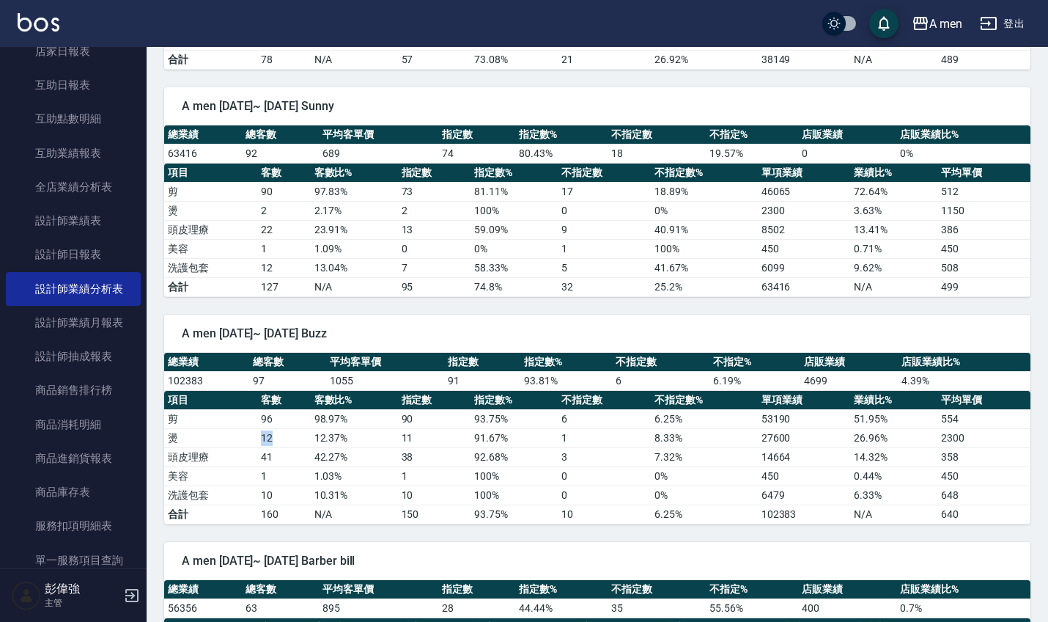
drag, startPoint x: 273, startPoint y: 444, endPoint x: 260, endPoint y: 444, distance: 12.5
click at [260, 444] on td "12" at bounding box center [284, 437] width 54 height 19
drag, startPoint x: 274, startPoint y: 471, endPoint x: 251, endPoint y: 471, distance: 22.7
click at [251, 466] on tr "頭皮理療 41 42.27 % 38 92.68 % 3 7.32 % 14664 14.32 % 358" at bounding box center [597, 456] width 867 height 19
click at [257, 466] on td "頭皮理療" at bounding box center [210, 456] width 93 height 19
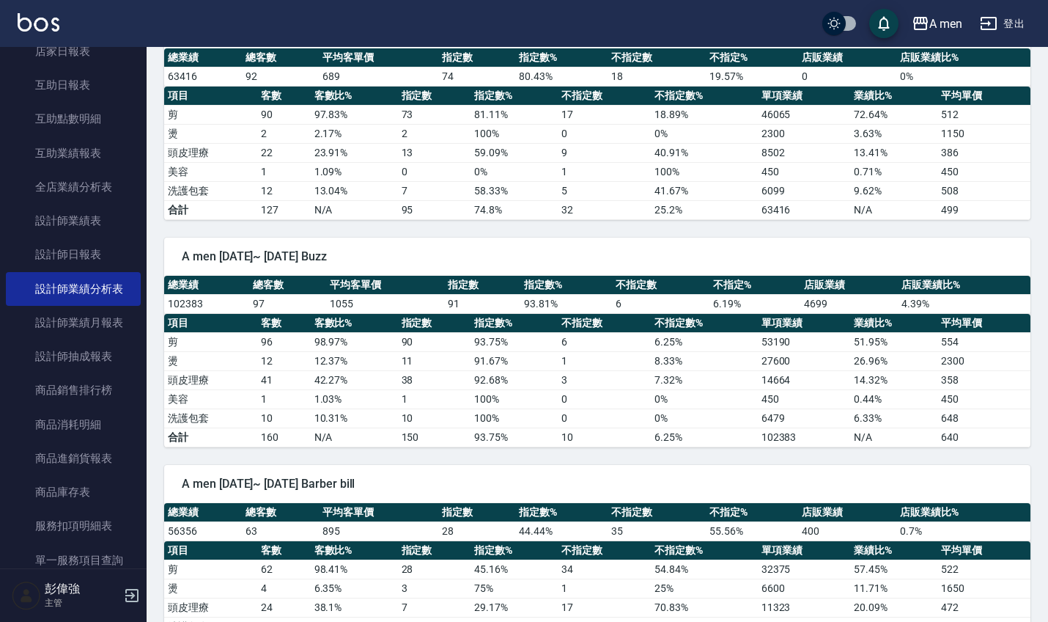
scroll to position [438, 0]
